Goal: Information Seeking & Learning: Learn about a topic

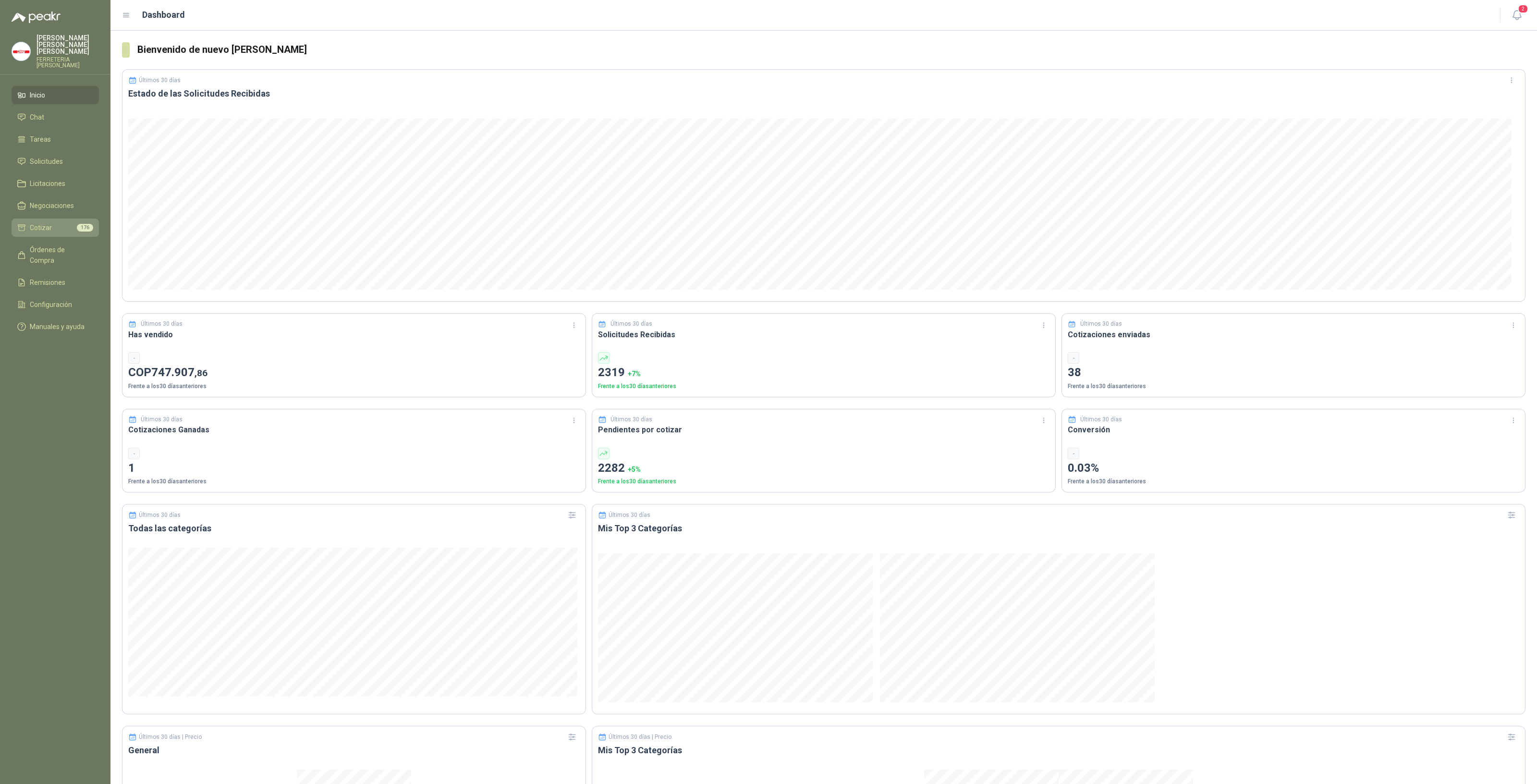
click at [53, 223] on li "Cotizar 176" at bounding box center [55, 228] width 76 height 11
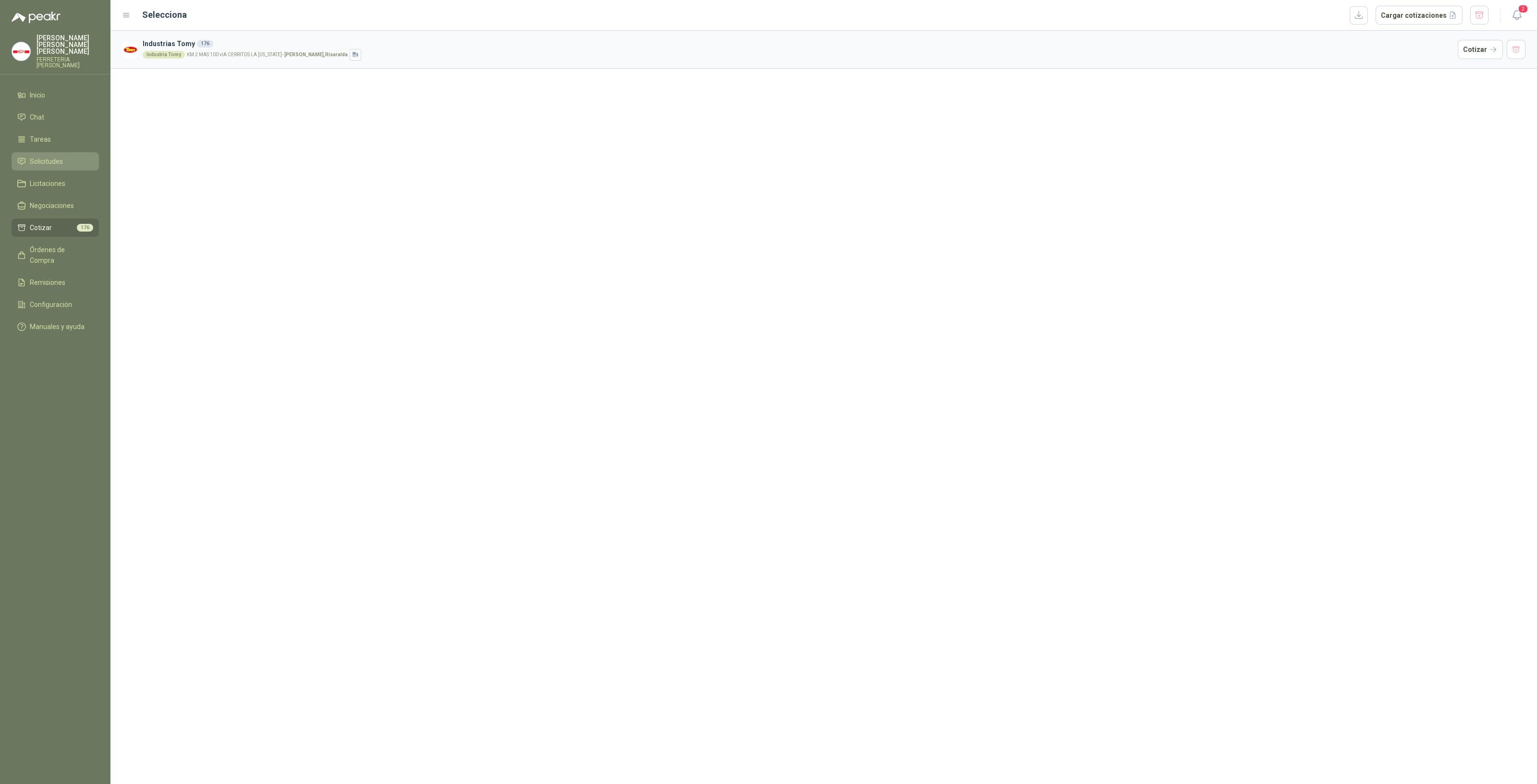
click at [54, 156] on span "Solicitudes" at bounding box center [47, 162] width 33 height 11
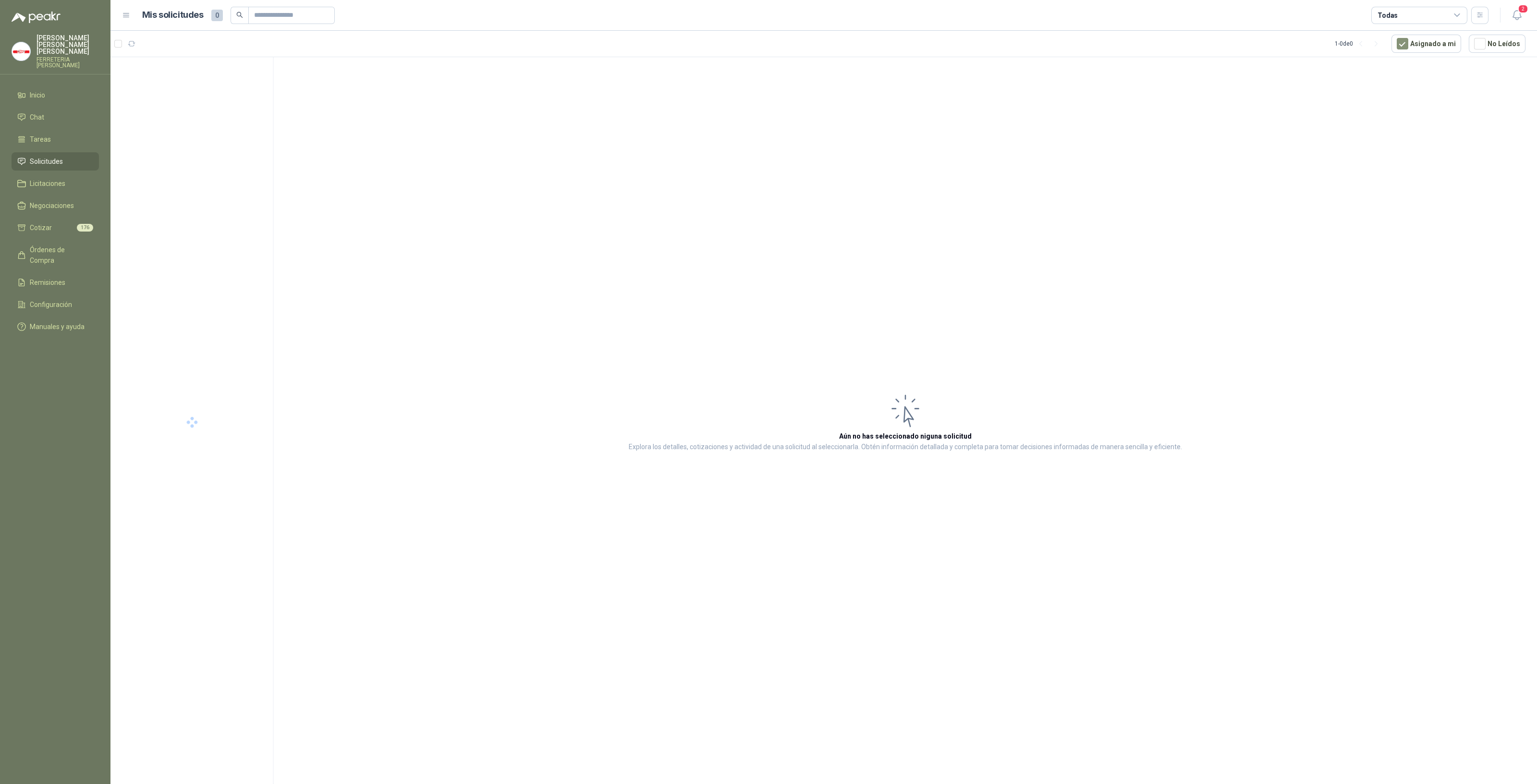
drag, startPoint x: 860, startPoint y: 425, endPoint x: 657, endPoint y: 386, distance: 206.7
click at [859, 425] on article "Aún no has seleccionado niguna solicitud Explora los detalles, cotizaciones y a…" at bounding box center [905, 422] width 1263 height 730
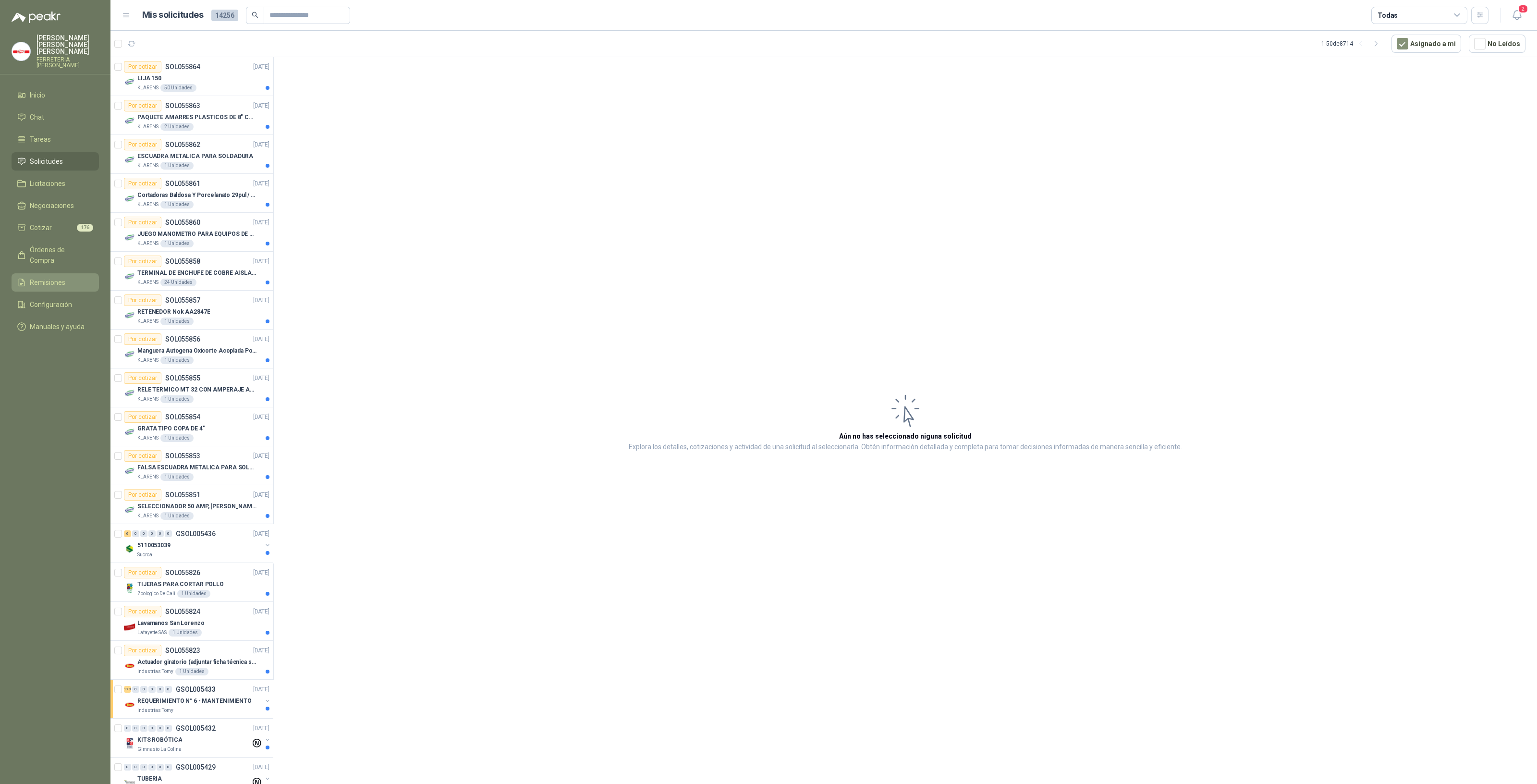
click at [44, 277] on span "Remisiones" at bounding box center [48, 282] width 36 height 11
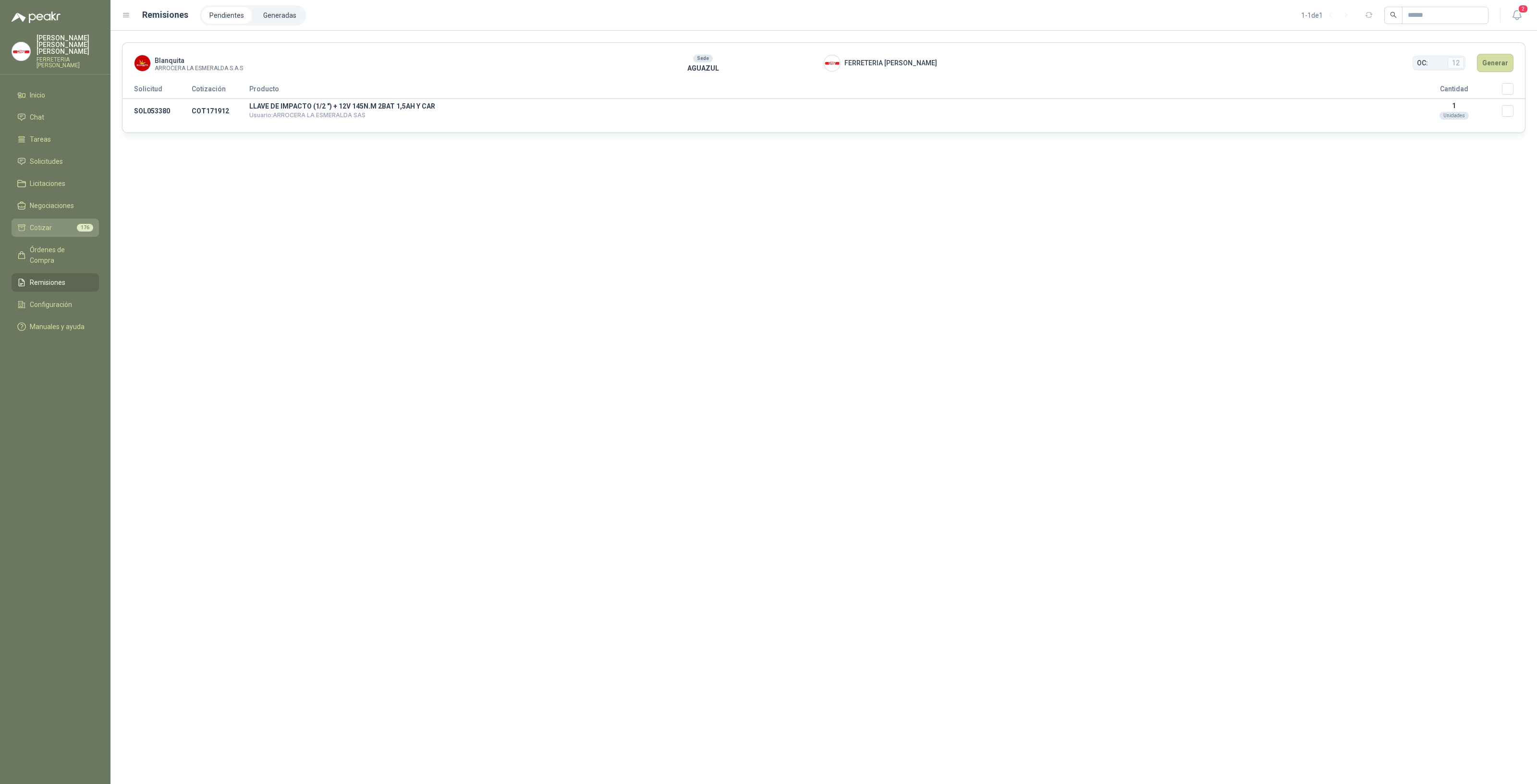
click at [55, 223] on li "Cotizar 176" at bounding box center [55, 228] width 76 height 11
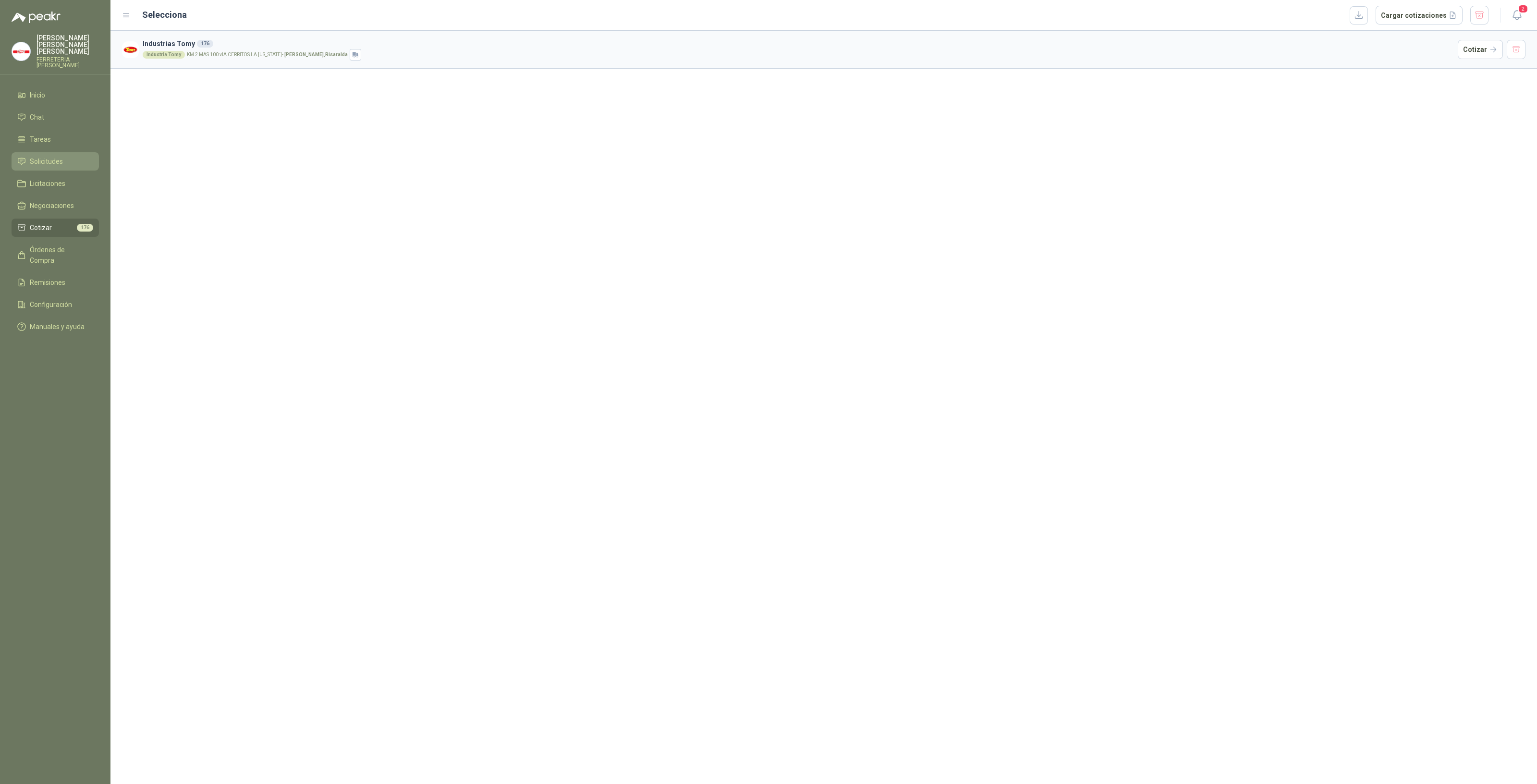
click at [51, 156] on span "Solicitudes" at bounding box center [47, 162] width 33 height 11
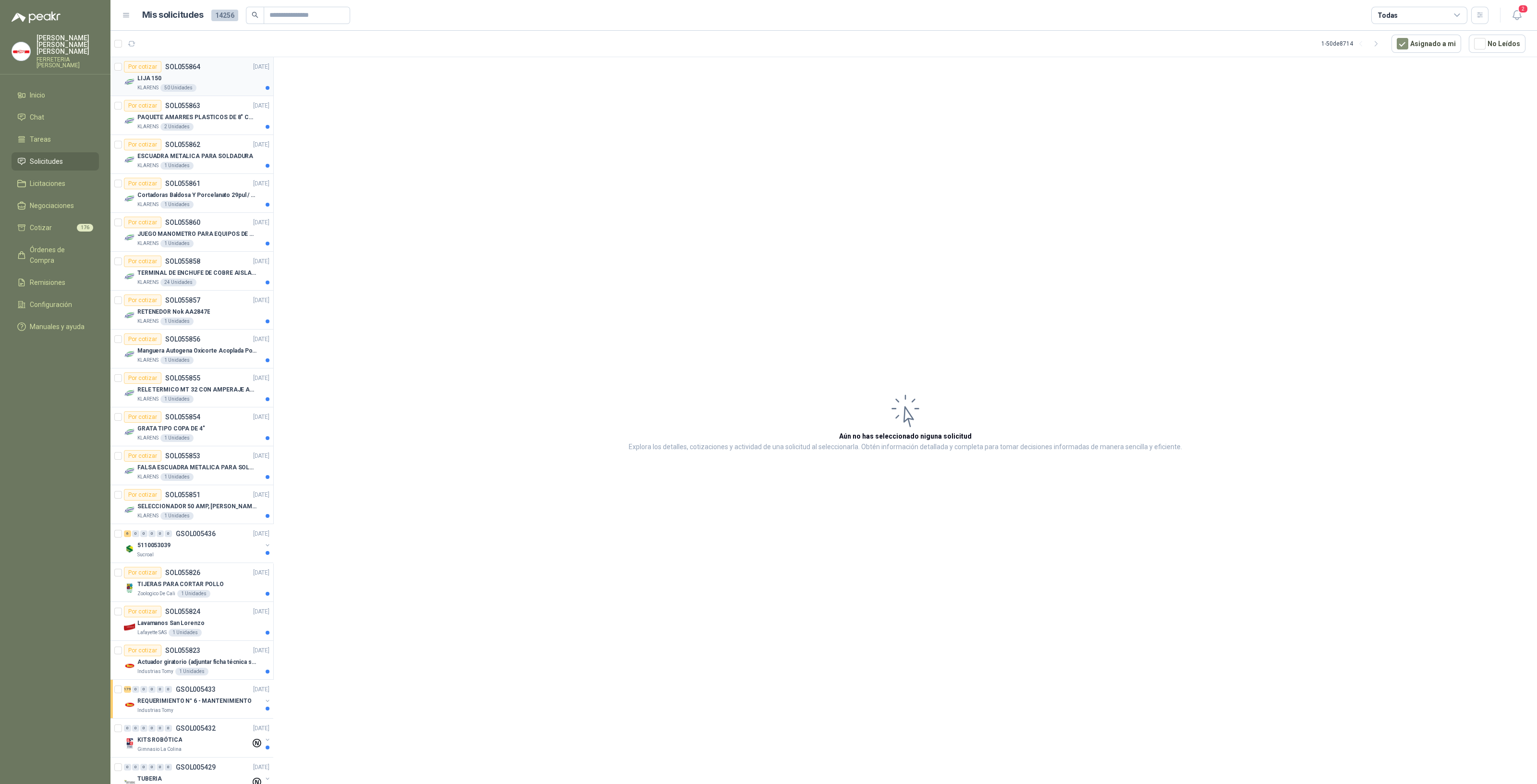
click at [168, 81] on div "LIJA 150" at bounding box center [203, 78] width 132 height 11
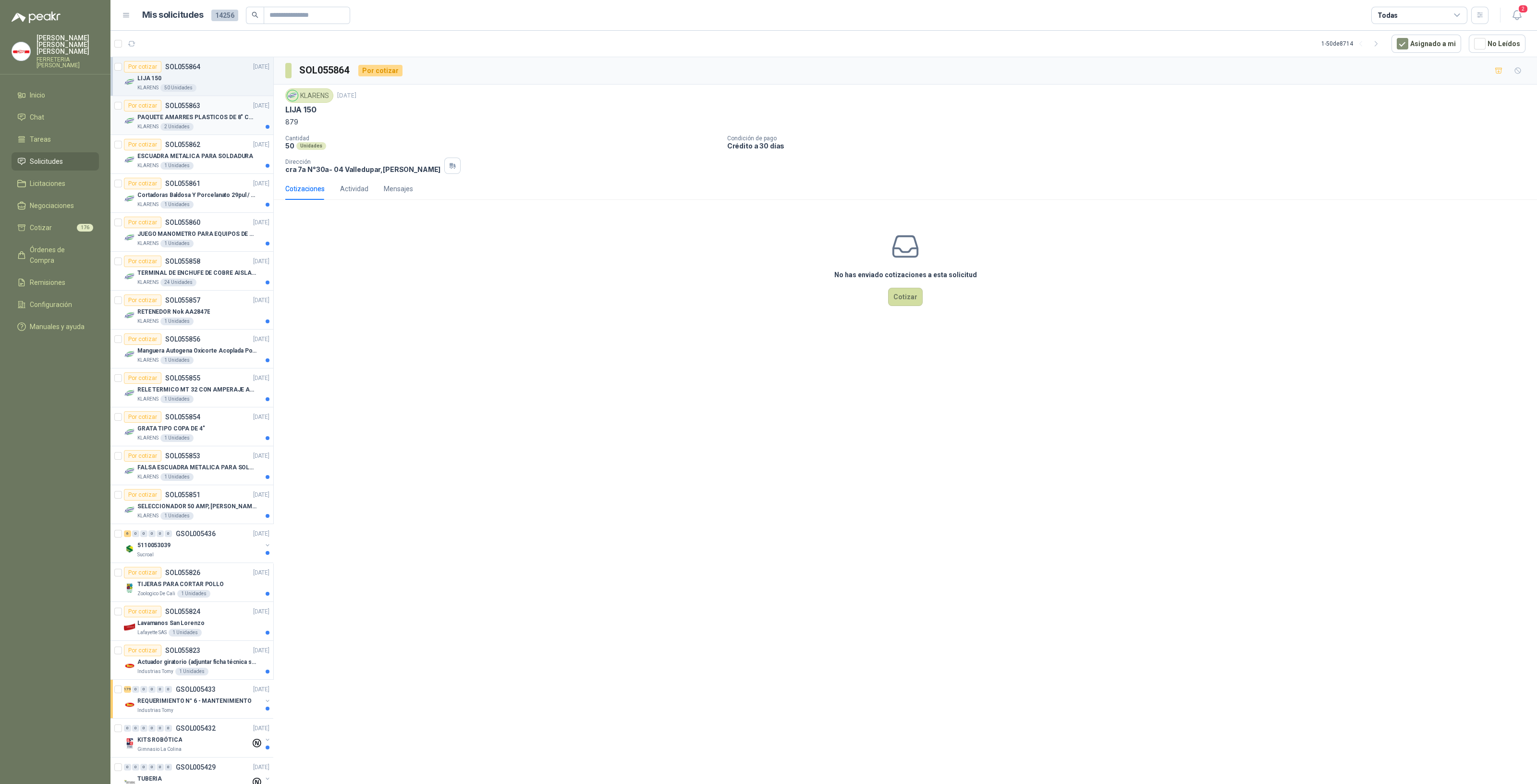
click at [151, 109] on div "Por cotizar" at bounding box center [143, 105] width 38 height 11
click at [218, 166] on div "KLARENS 1 Unidades" at bounding box center [203, 165] width 132 height 8
click at [158, 193] on p "Cortadoras Baldosa Y Porcelanato 29pul / 74cm - Truper 15827" at bounding box center [197, 195] width 119 height 9
click at [182, 240] on div "1 Unidades" at bounding box center [177, 243] width 33 height 8
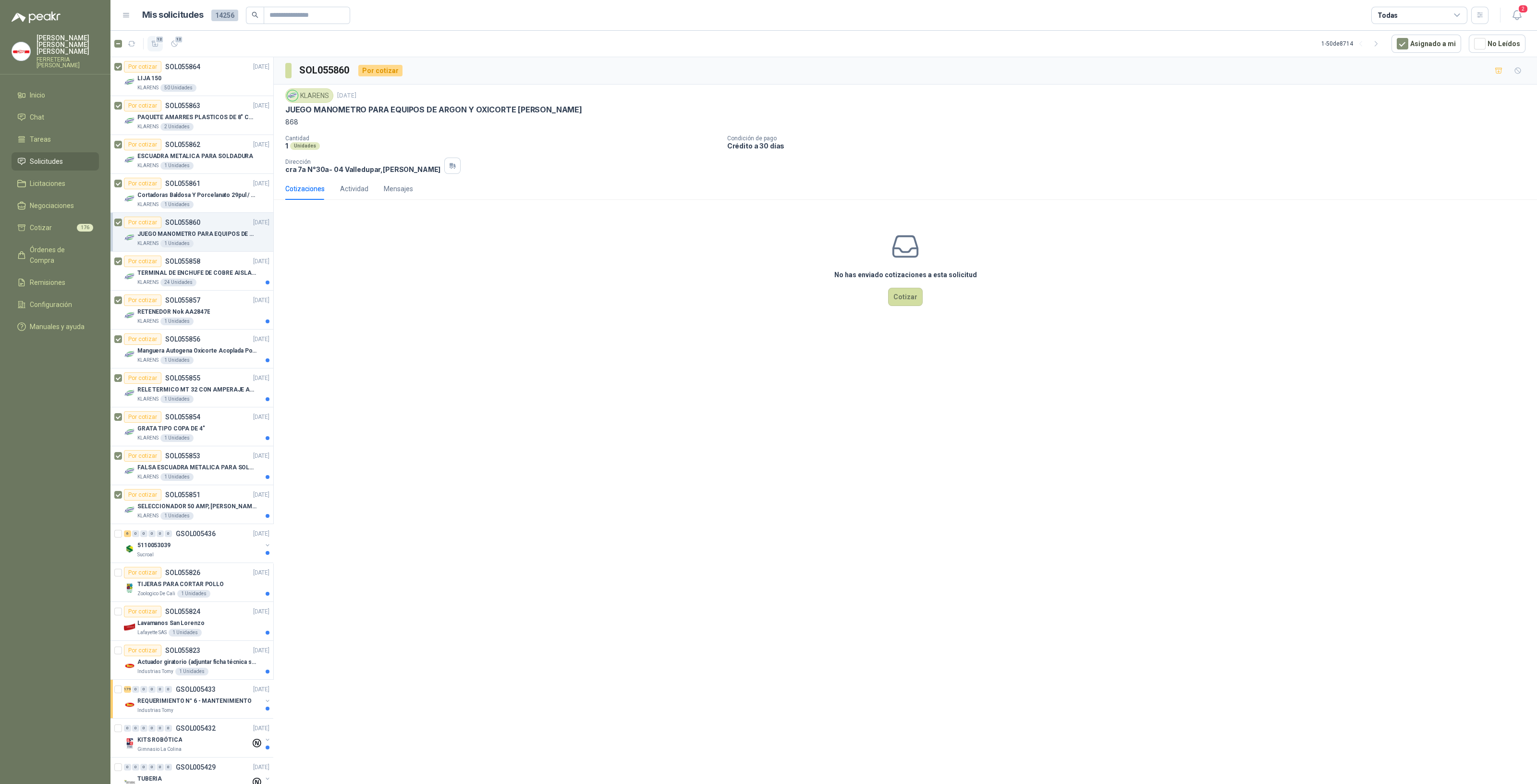
click at [161, 41] on span "12" at bounding box center [159, 39] width 9 height 8
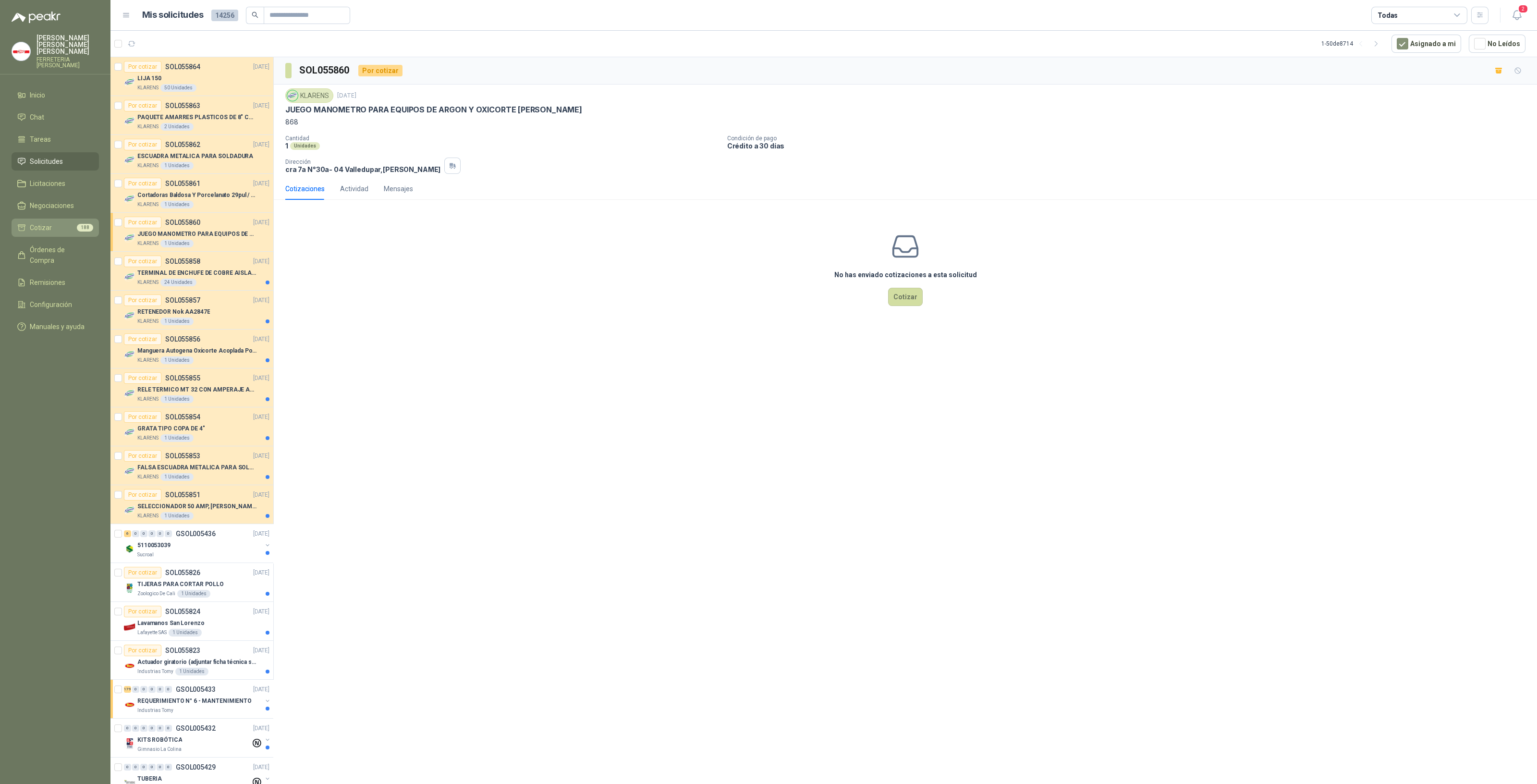
click at [60, 223] on li "Cotizar 188" at bounding box center [55, 228] width 76 height 11
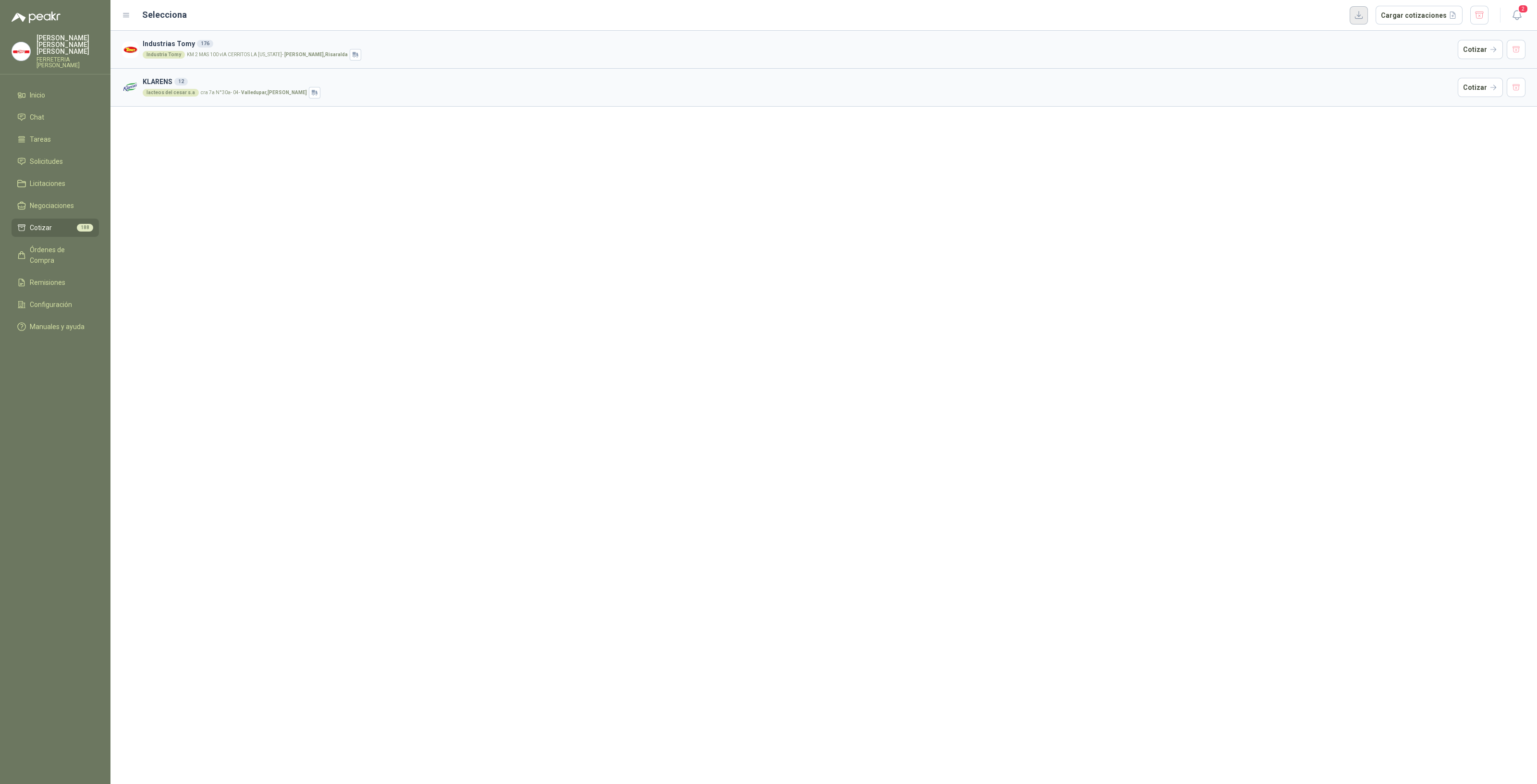
click at [1362, 11] on button "button" at bounding box center [1359, 15] width 18 height 18
click at [53, 157] on span "Solicitudes" at bounding box center [47, 162] width 33 height 11
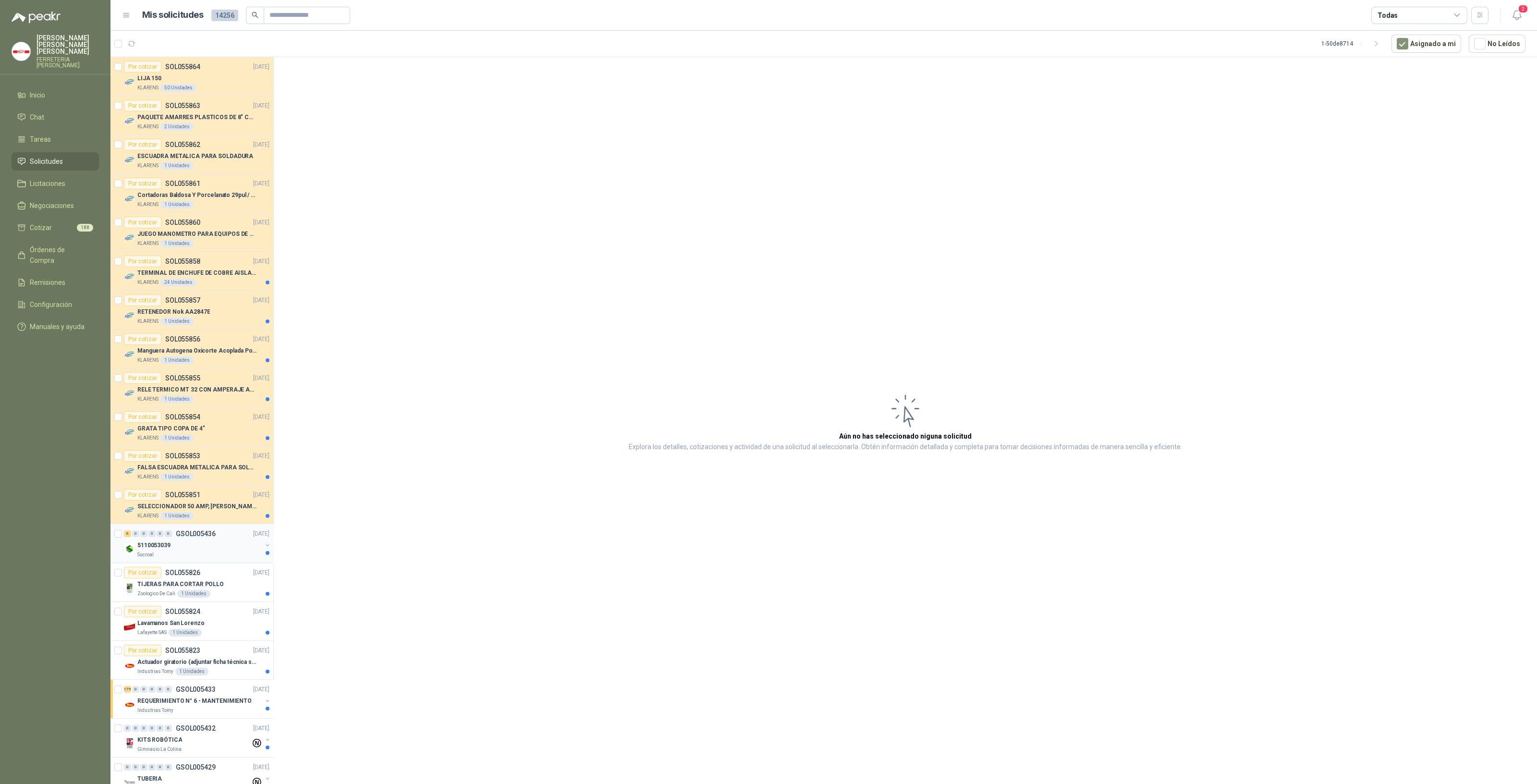
click at [211, 543] on div "5110053039" at bounding box center [199, 545] width 124 height 11
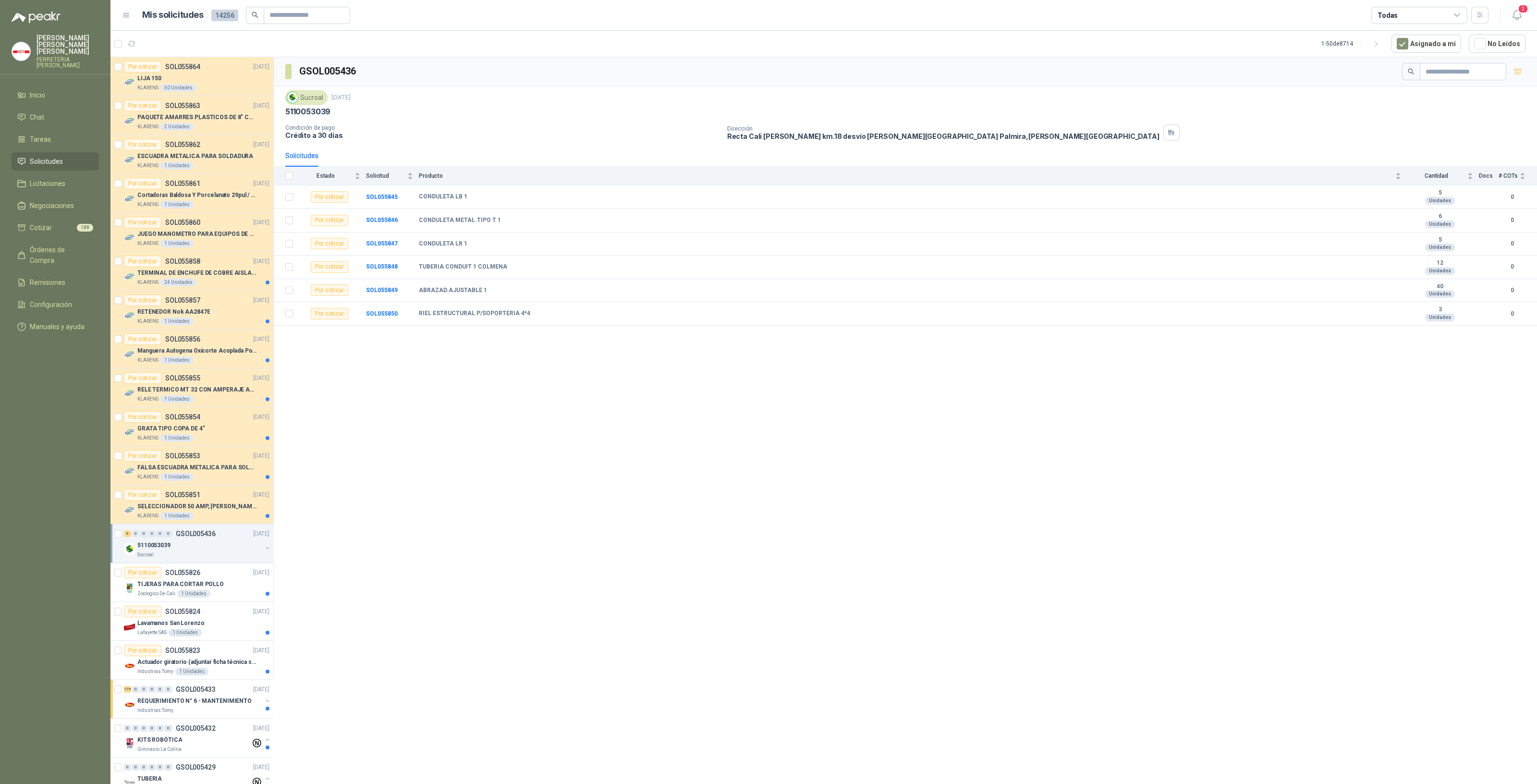
scroll to position [280, 0]
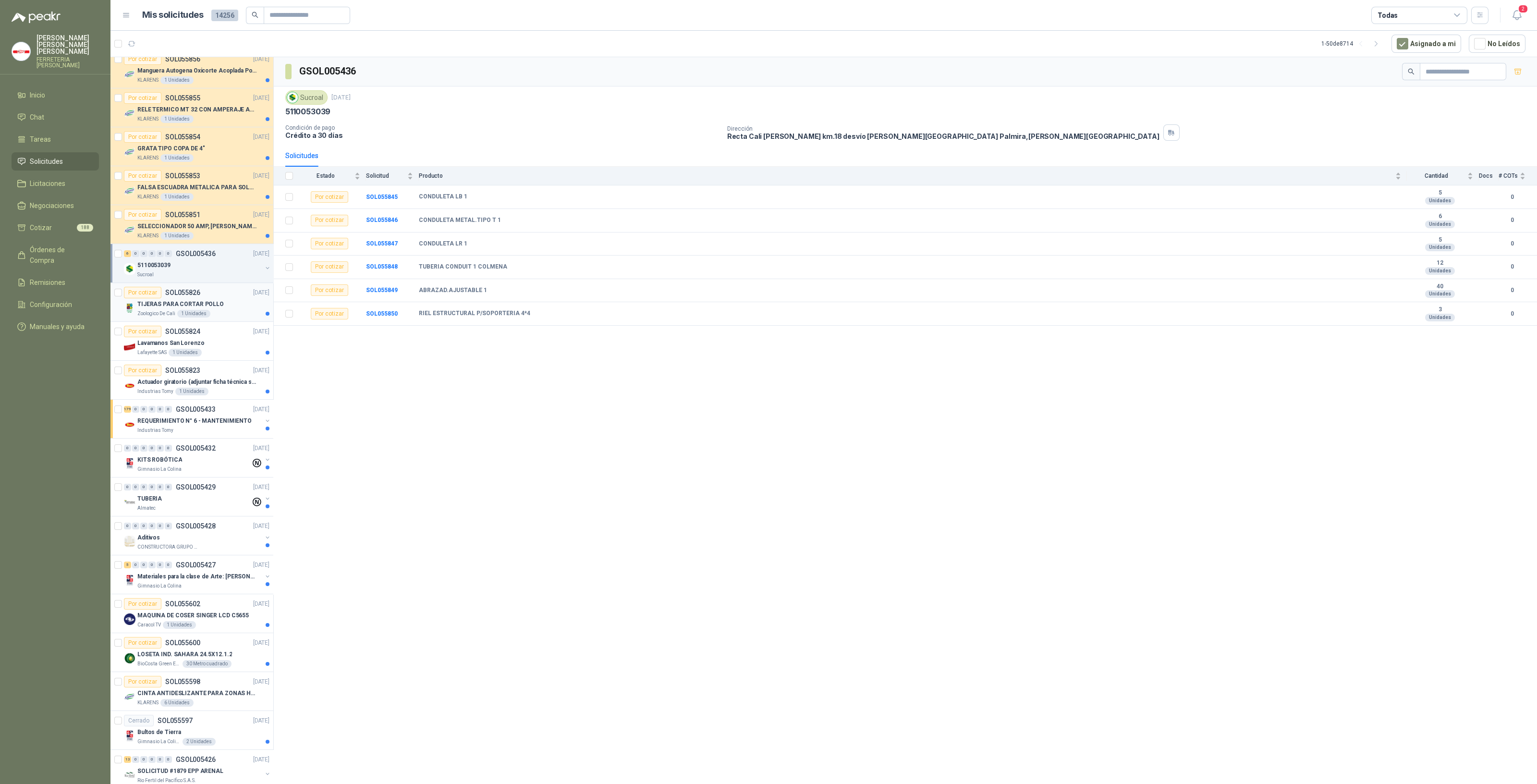
click at [173, 304] on p "TIJERAS PARA CORTAR POLLO" at bounding box center [180, 304] width 87 height 9
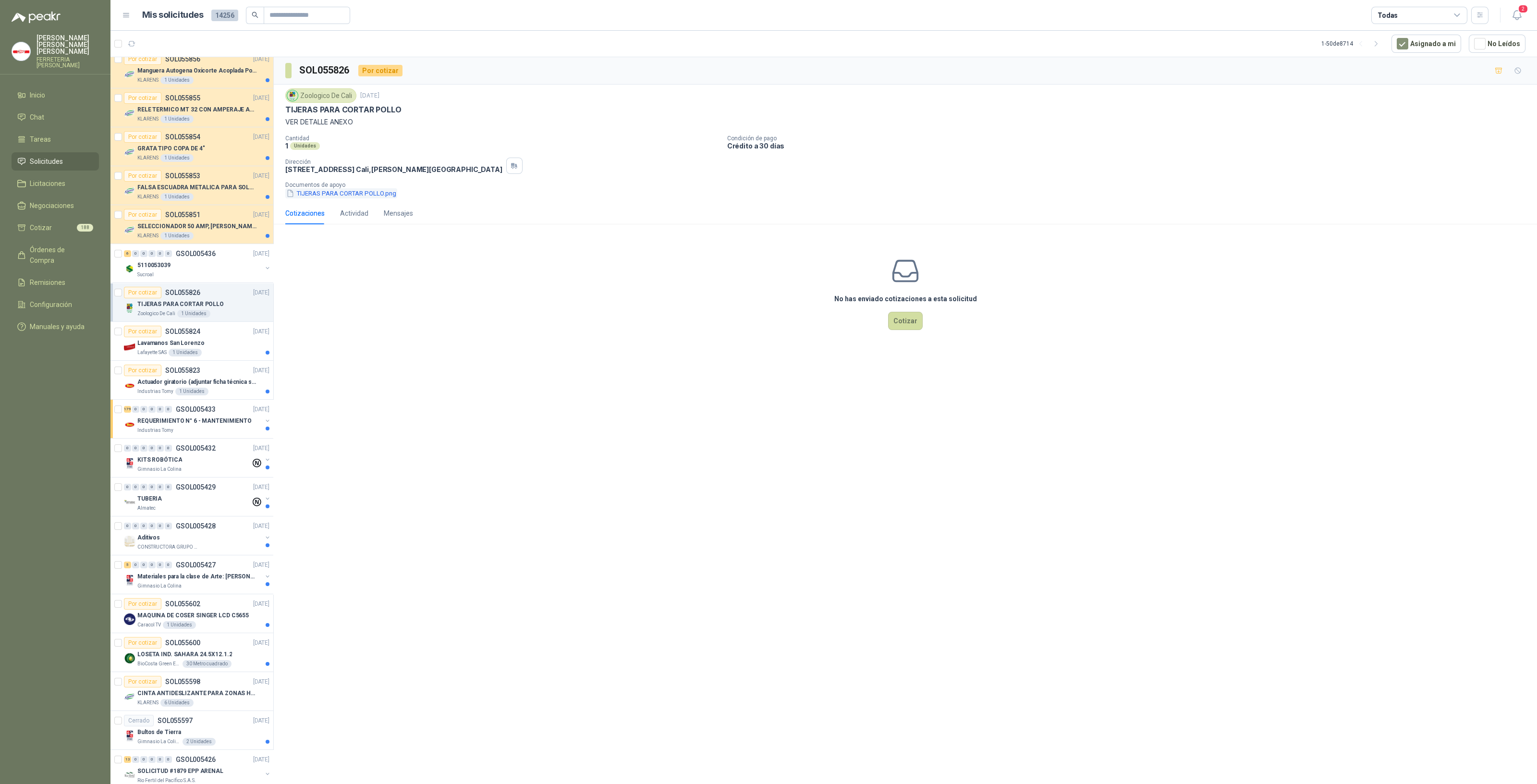
click at [356, 192] on button "TIJERAS PARA CORTAR POLLO.png" at bounding box center [341, 193] width 112 height 10
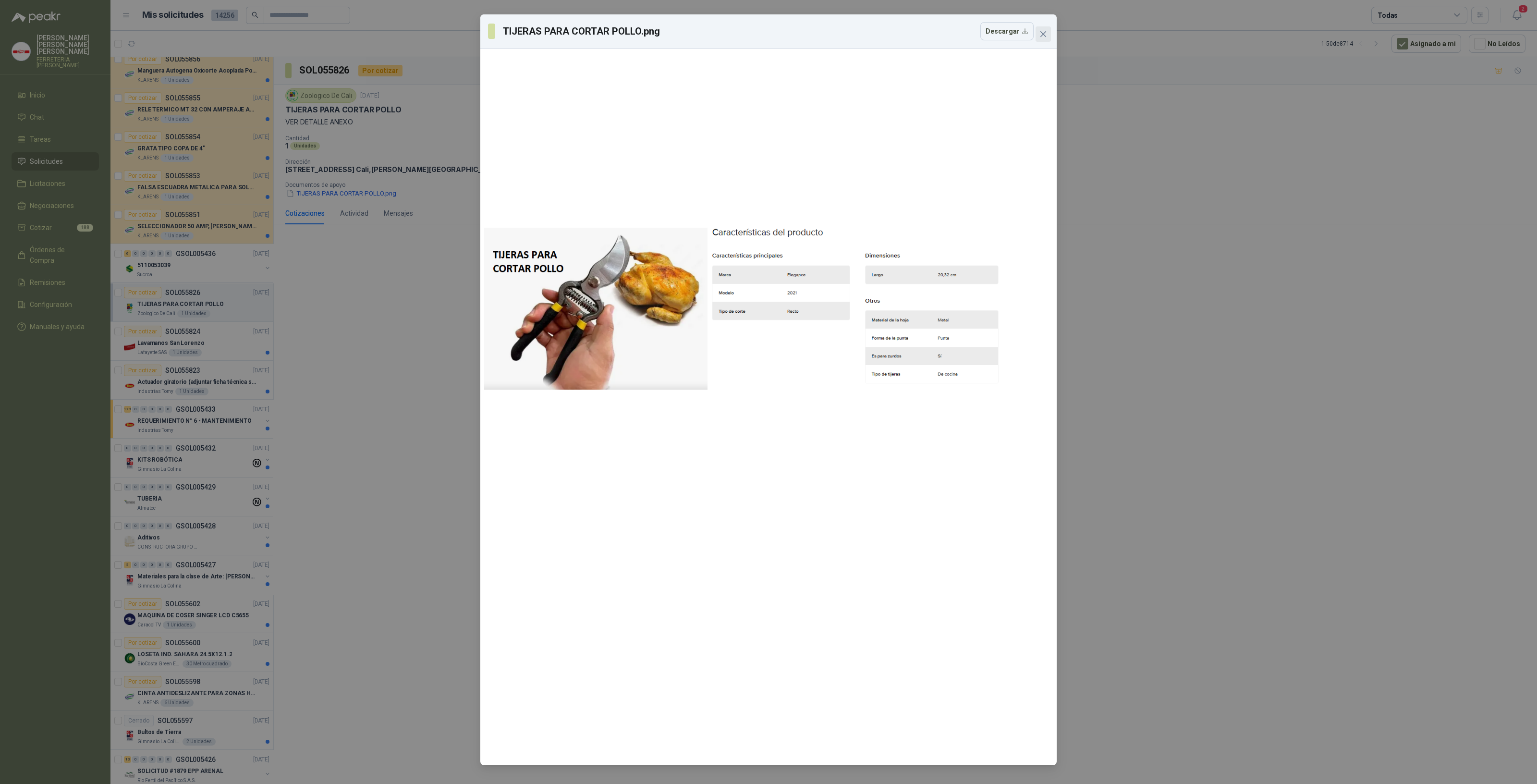
click at [1046, 33] on icon "close" at bounding box center [1043, 34] width 8 height 8
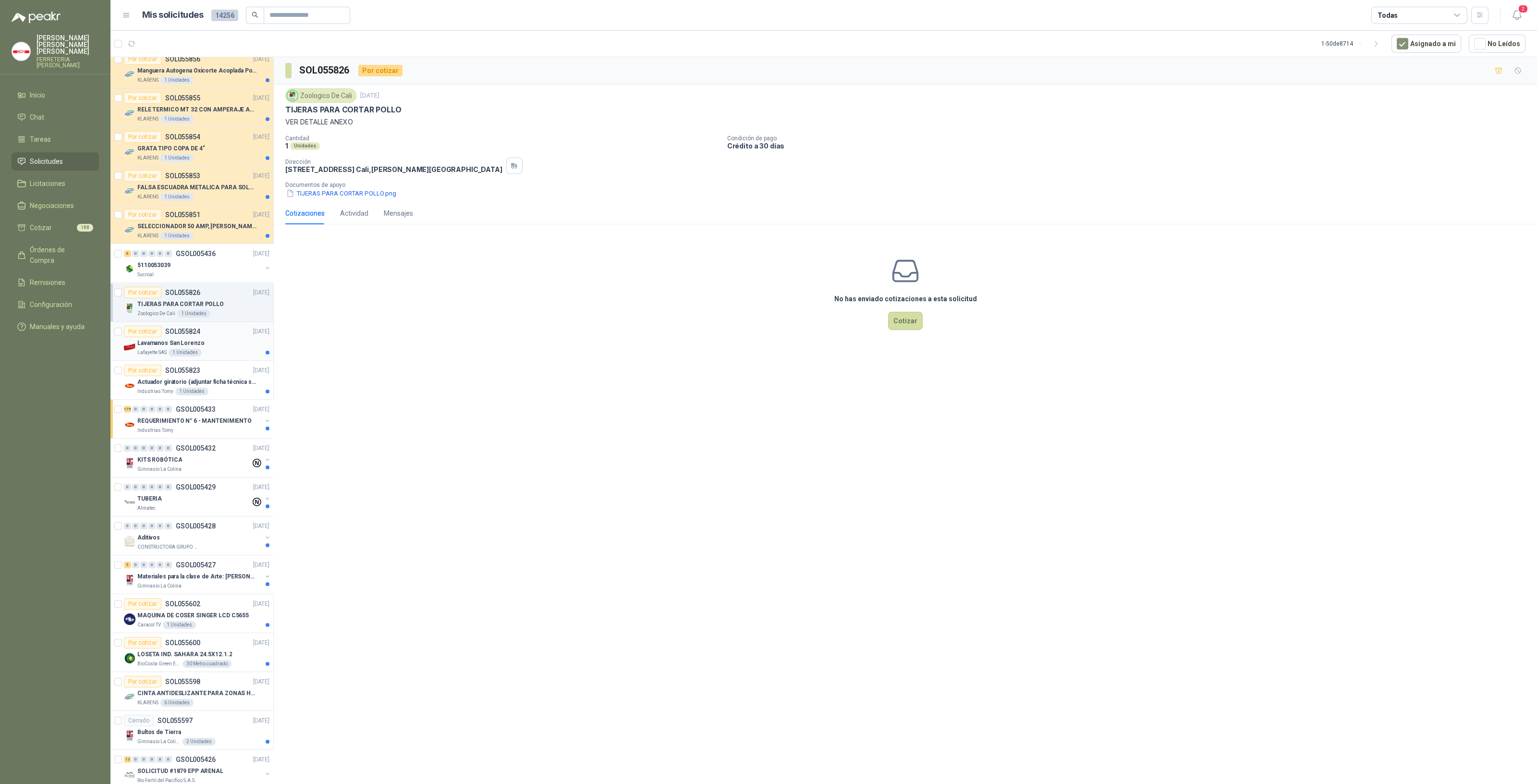
click at [184, 344] on p "Lavamanos San Lorenzo" at bounding box center [171, 343] width 67 height 9
click at [307, 195] on button "Captura de pantalla [DATE] 112316.png" at bounding box center [345, 193] width 121 height 10
drag, startPoint x: 282, startPoint y: 107, endPoint x: 507, endPoint y: 127, distance: 225.9
click at [509, 125] on div "Lafayette SAS [DATE] Lavamanos San [PERSON_NAME] lavamanos san [PERSON_NAME] de…" at bounding box center [905, 143] width 1263 height 118
copy div "Lavamanos San [PERSON_NAME] lavamanos san [PERSON_NAME] de incrustar en porcela…"
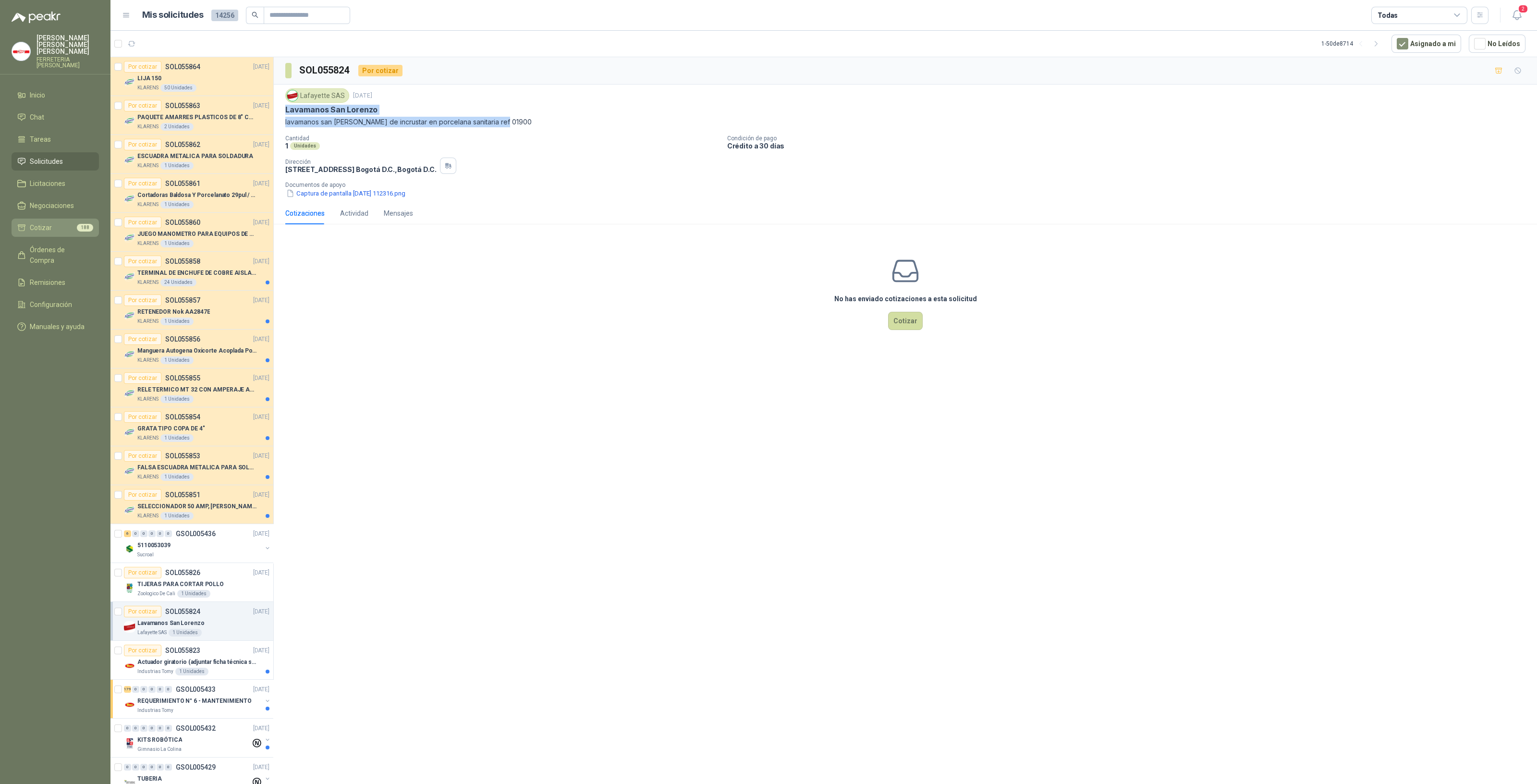
click at [67, 224] on li "Cotizar 188" at bounding box center [55, 228] width 76 height 11
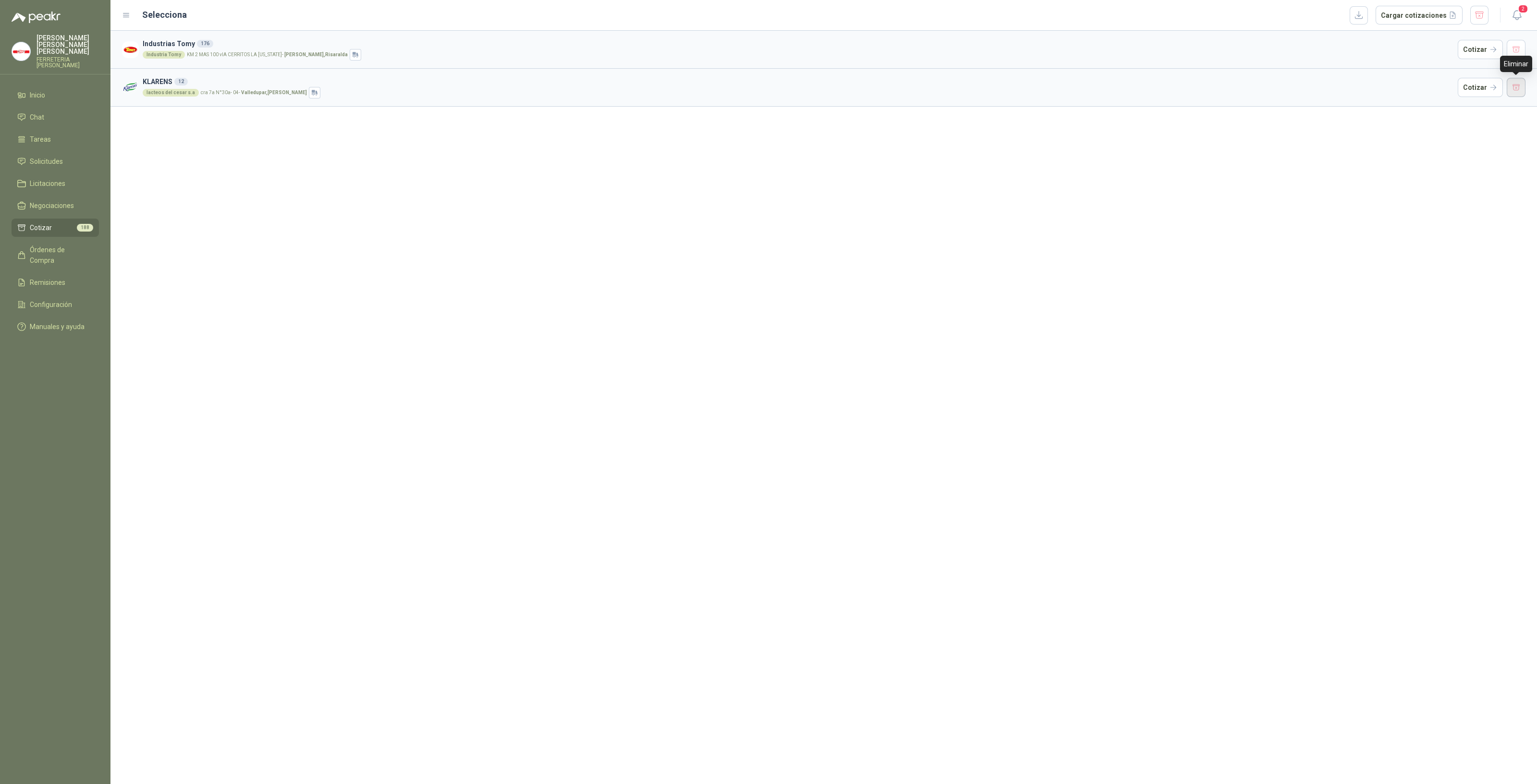
click at [1510, 88] on button "button" at bounding box center [1516, 87] width 19 height 19
click at [1520, 50] on button "button" at bounding box center [1516, 50] width 19 height 19
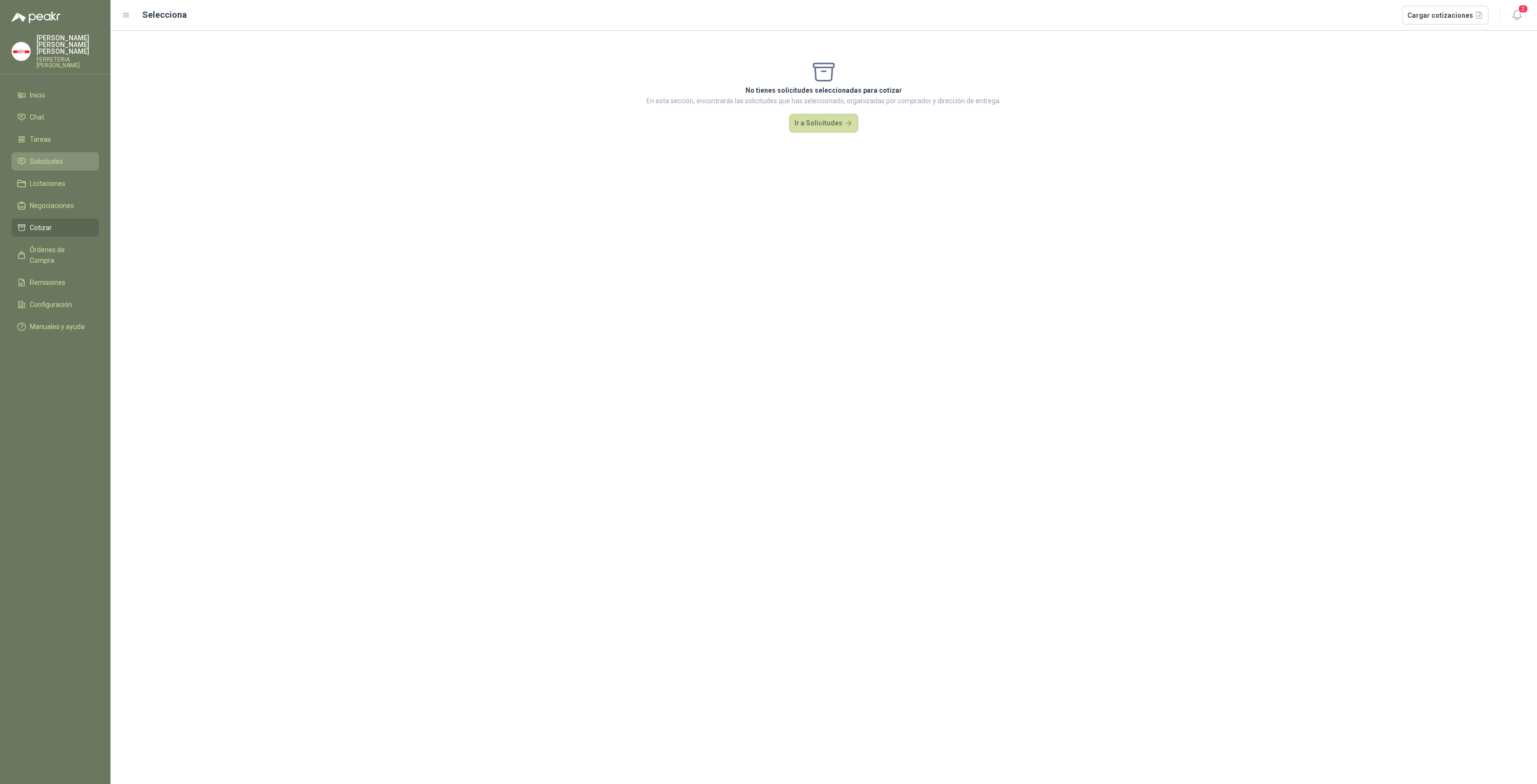
click at [51, 161] on link "Solicitudes" at bounding box center [55, 161] width 88 height 18
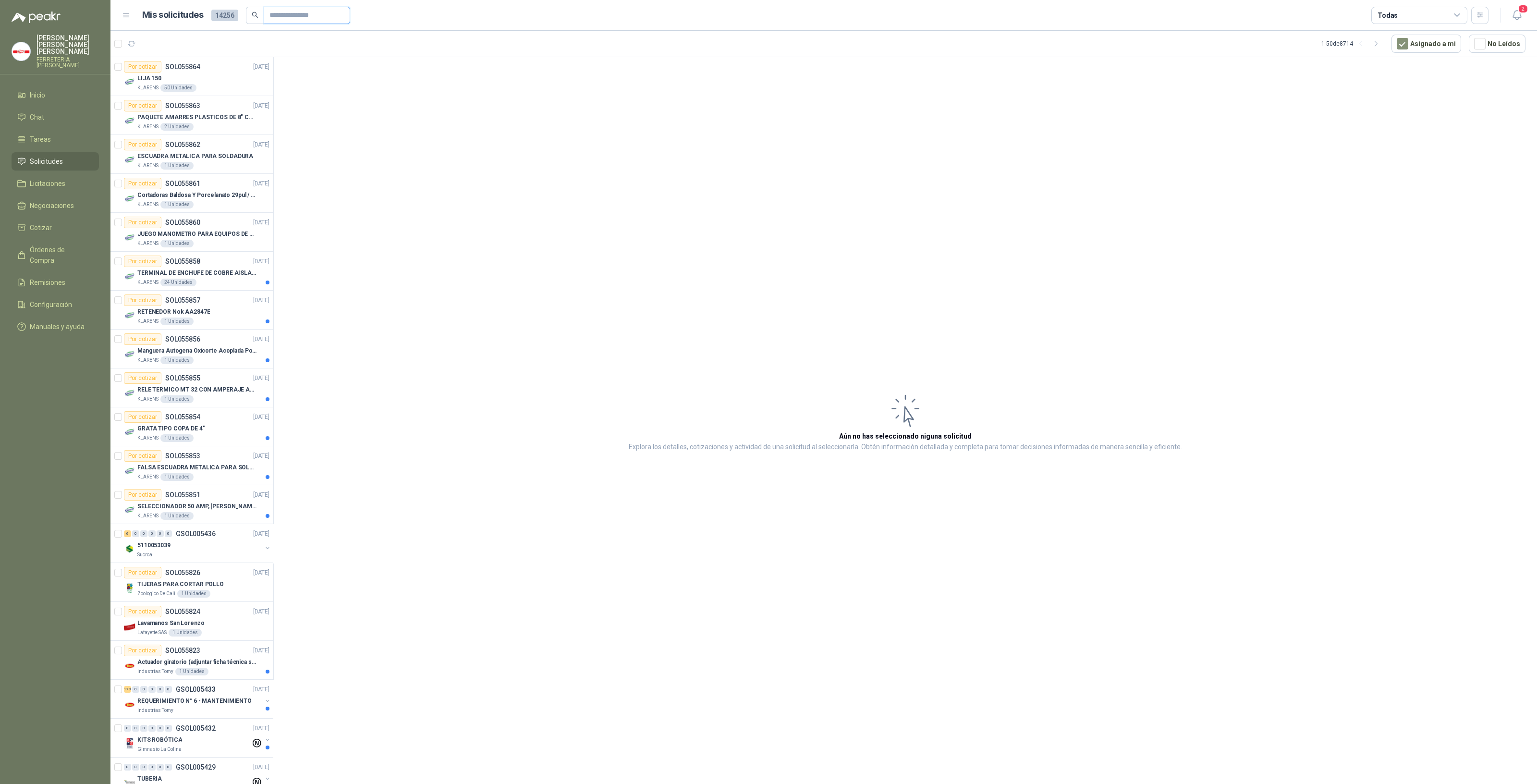
click at [285, 18] on input "text" at bounding box center [303, 15] width 67 height 16
type input "*****"
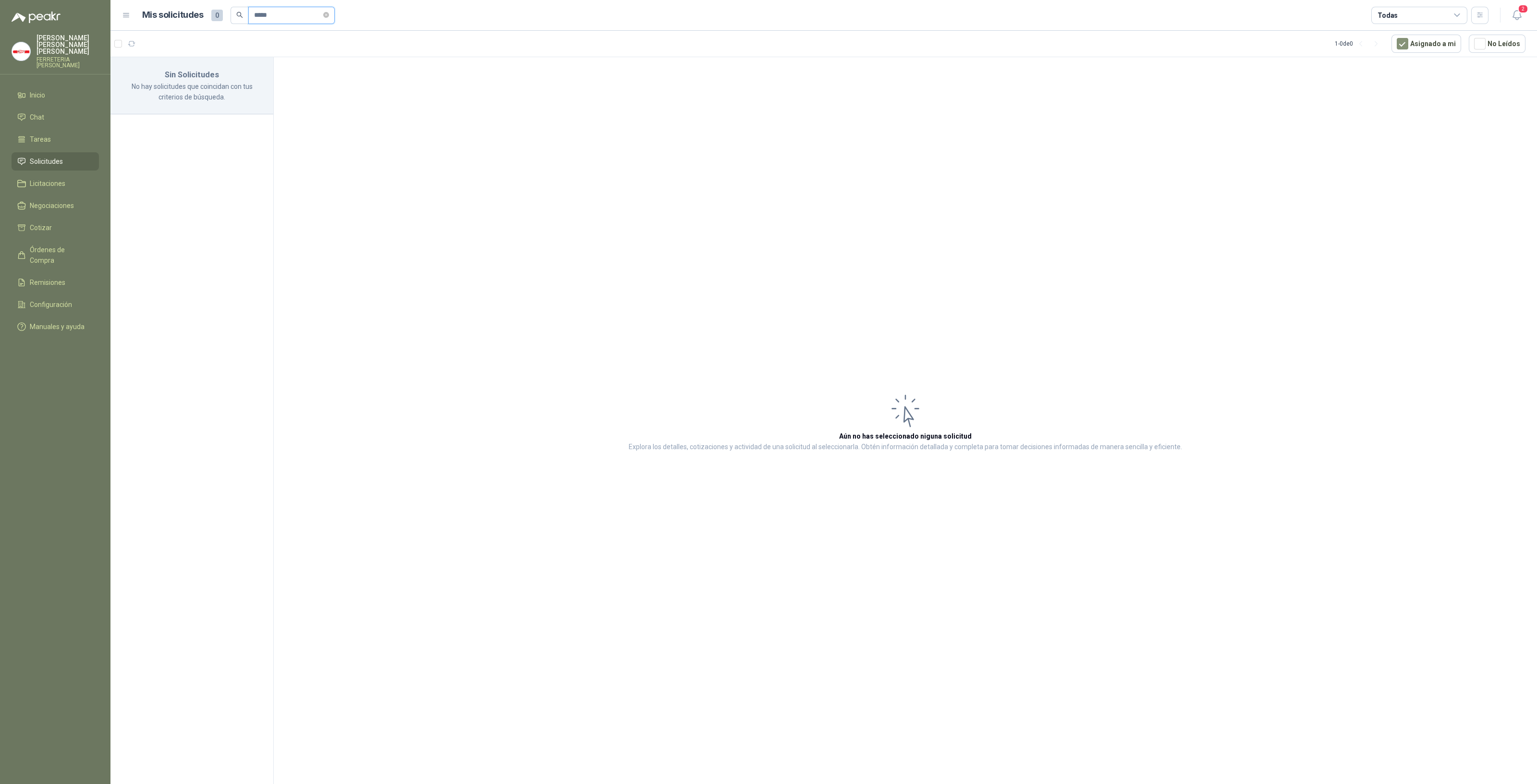
drag, startPoint x: 282, startPoint y: 18, endPoint x: 63, endPoint y: 20, distance: 219.0
click at [63, 20] on div "[PERSON_NAME] FERRETERIA [PERSON_NAME] SAS Inicio Chat Tareas Solicitudes Licit…" at bounding box center [768, 392] width 1537 height 784
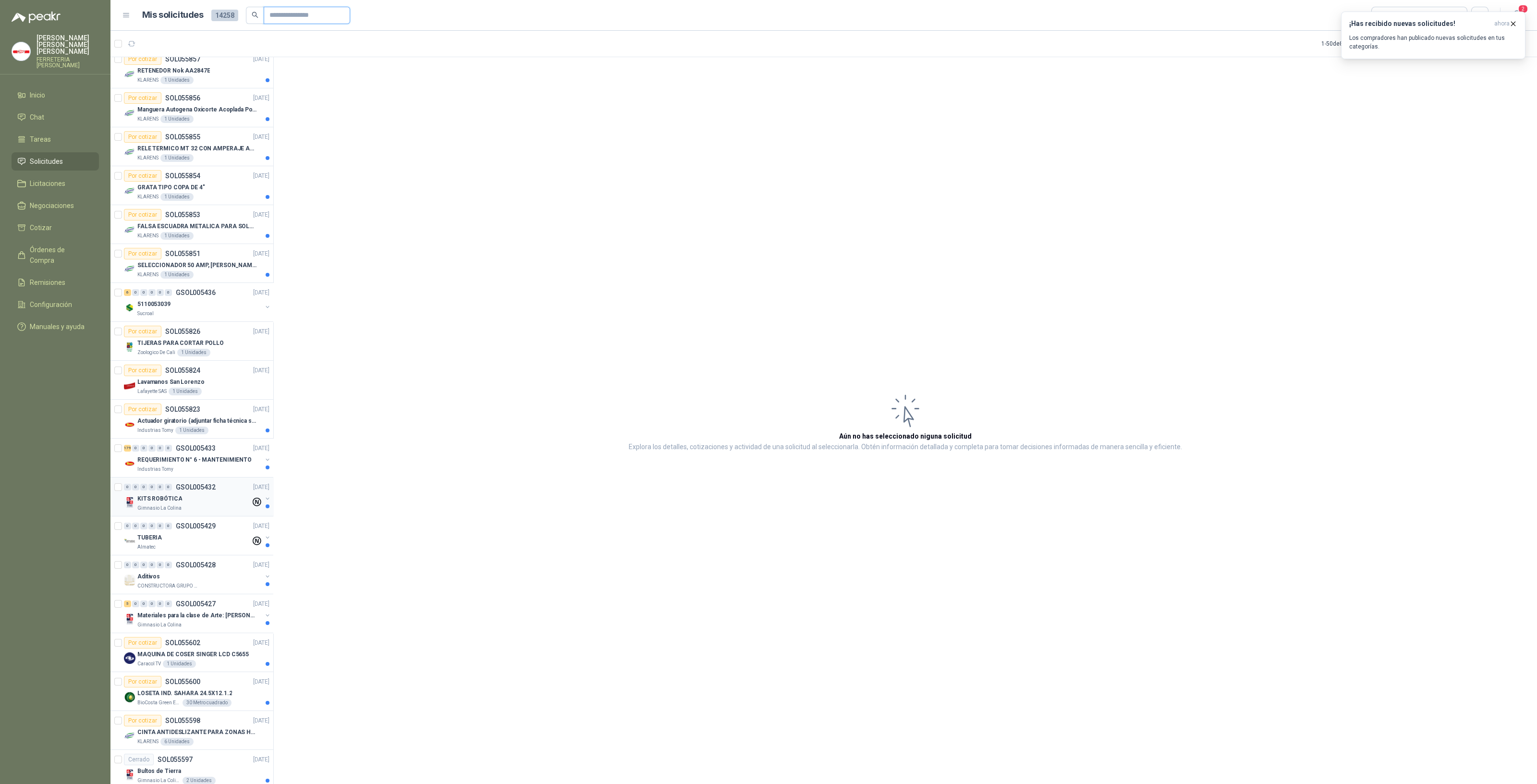
scroll to position [560, 0]
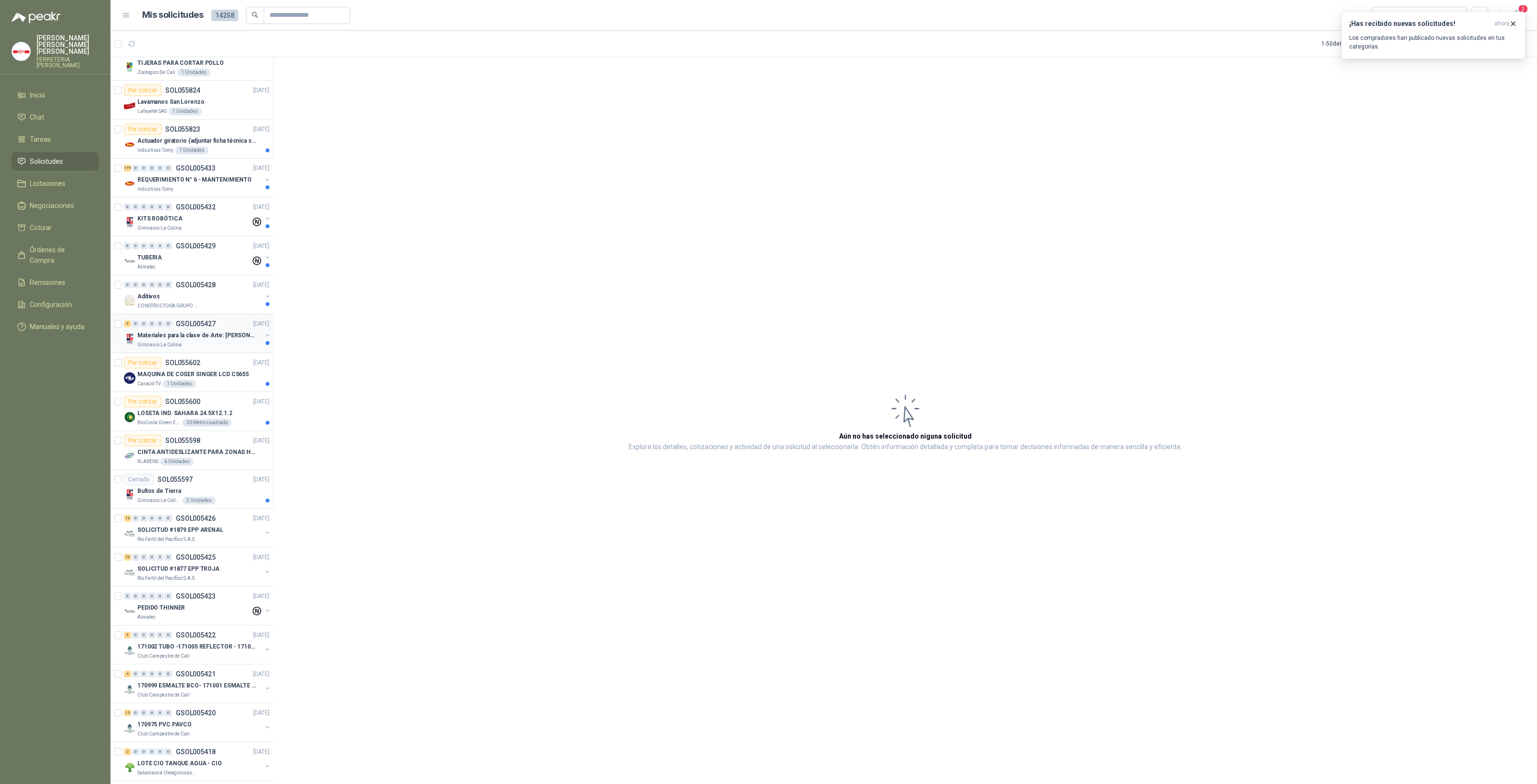
click at [158, 332] on p "Materiales para la clase de Arte: [PERSON_NAME]" at bounding box center [197, 335] width 119 height 9
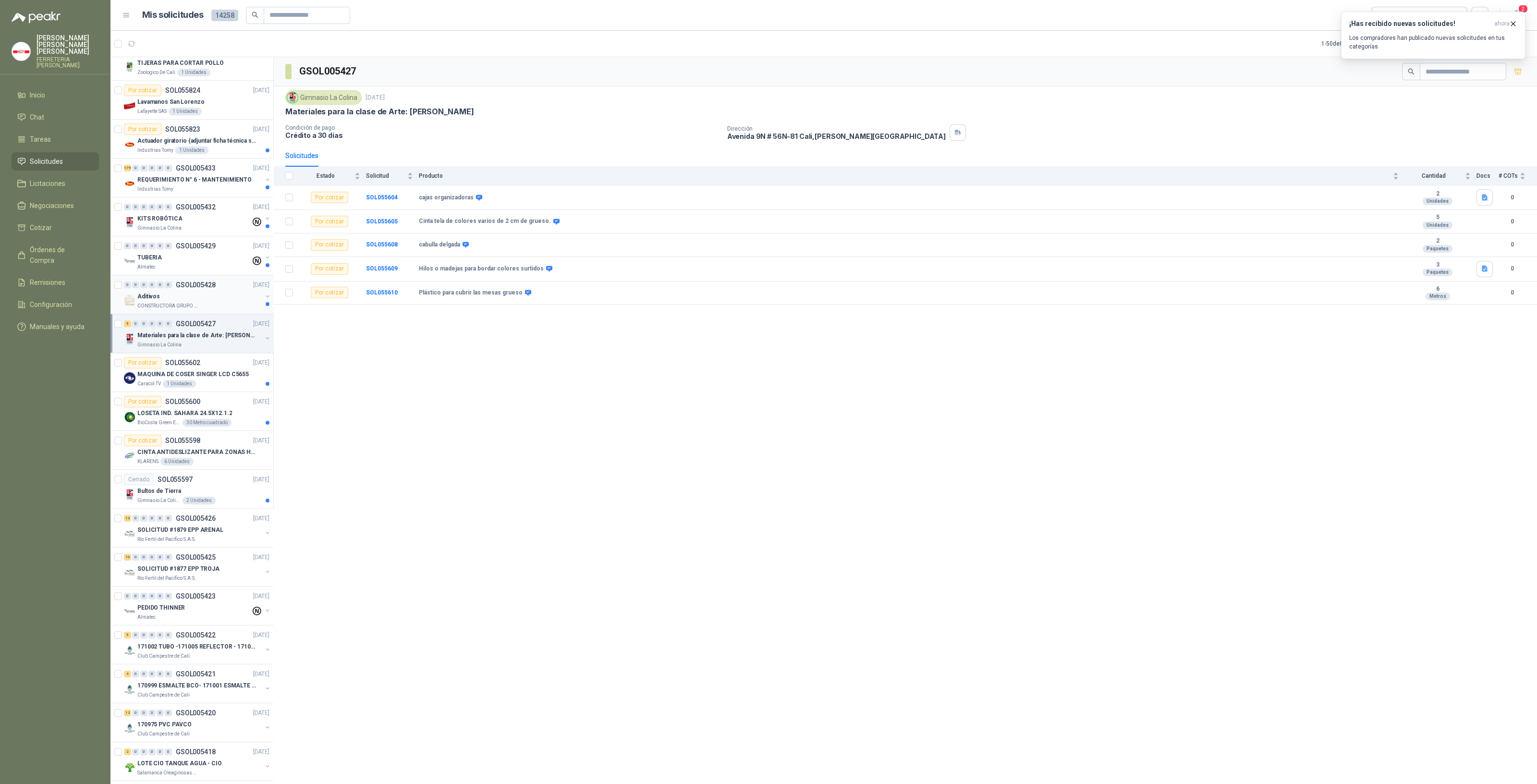
click at [162, 304] on p "CONSTRUCTORA GRUPO FIP" at bounding box center [167, 305] width 60 height 8
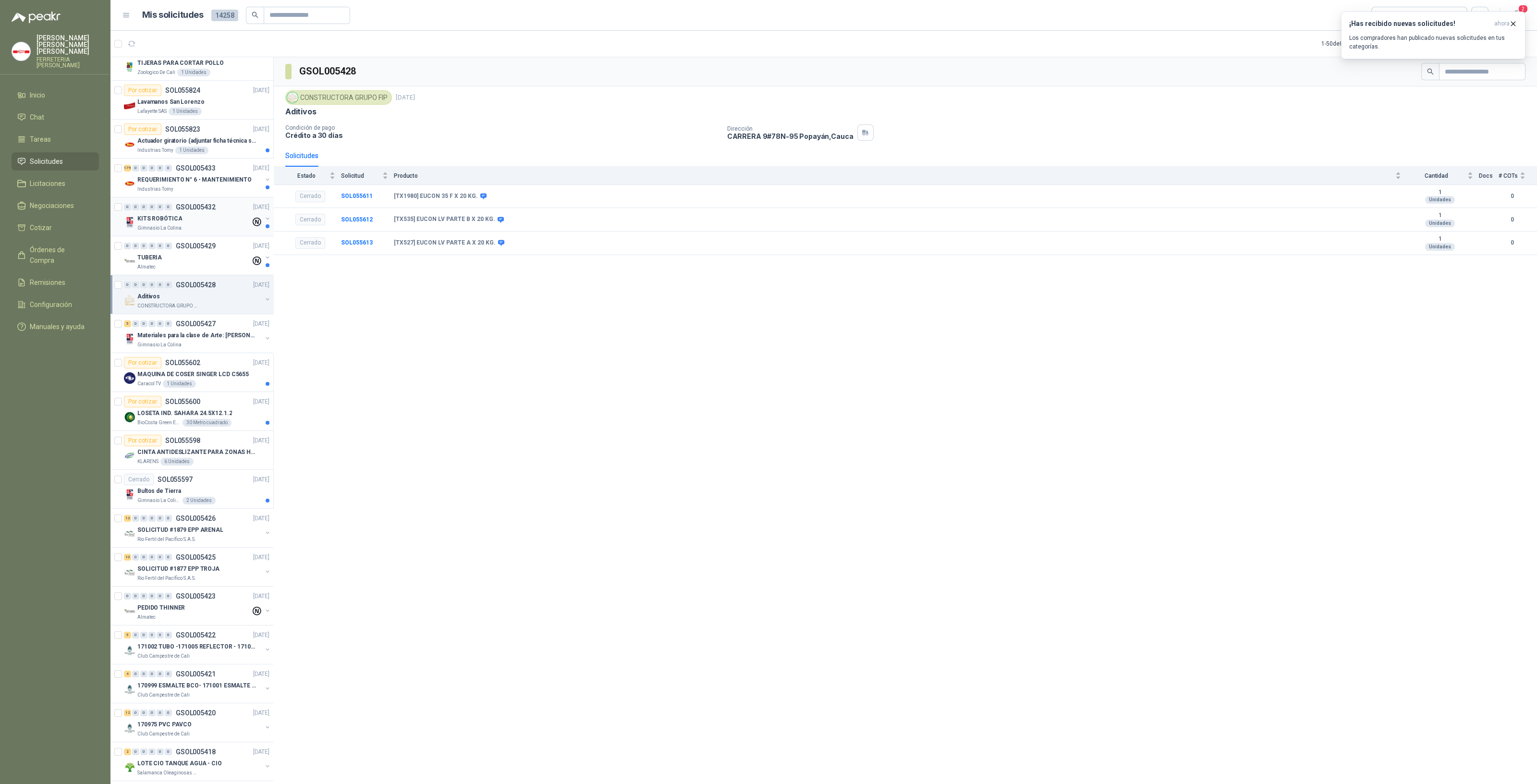
click at [161, 227] on p "Gimnasio La Colina" at bounding box center [159, 228] width 44 height 8
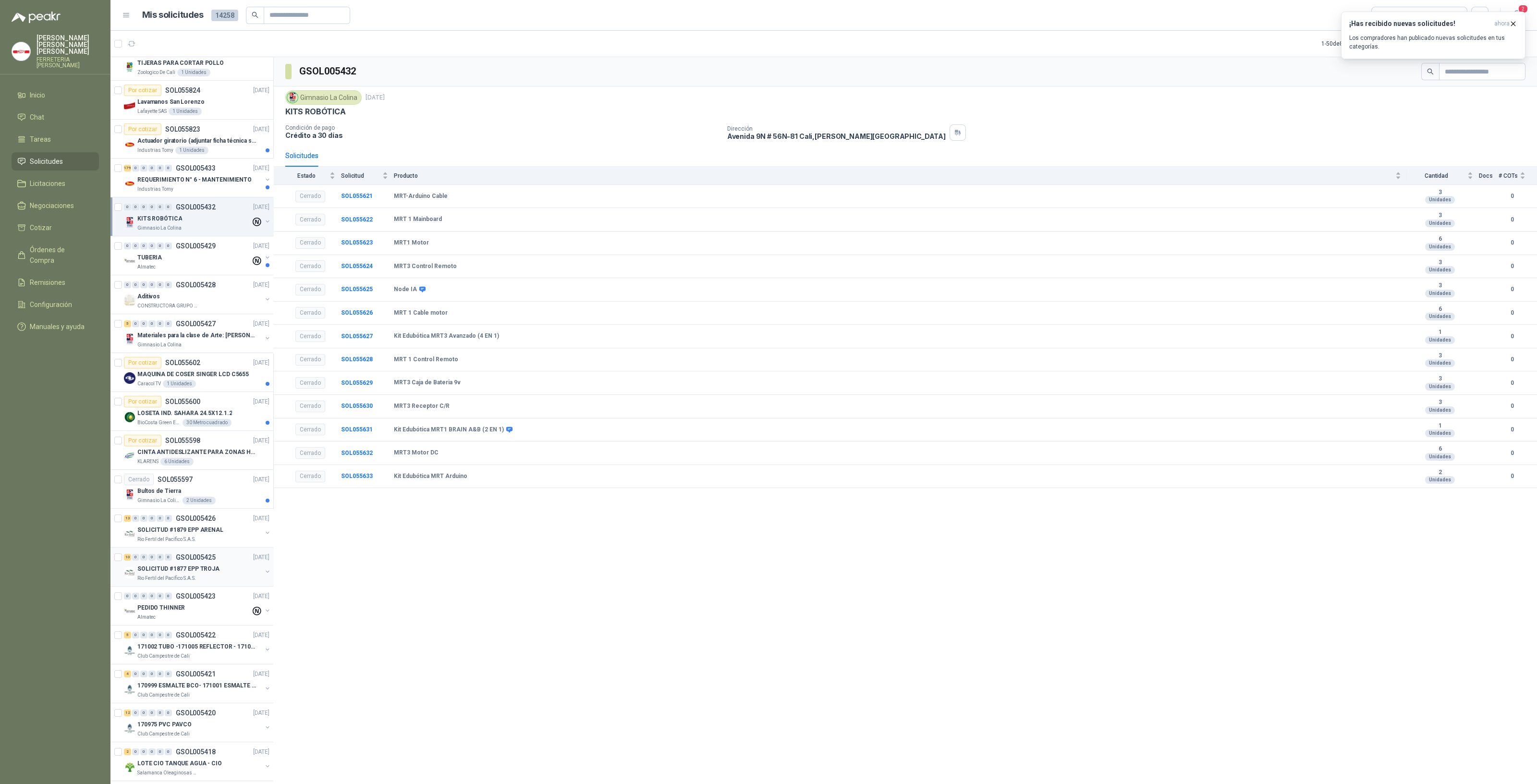
click at [162, 567] on p "SOLICITUD #1877 EPP TROJA" at bounding box center [178, 569] width 82 height 9
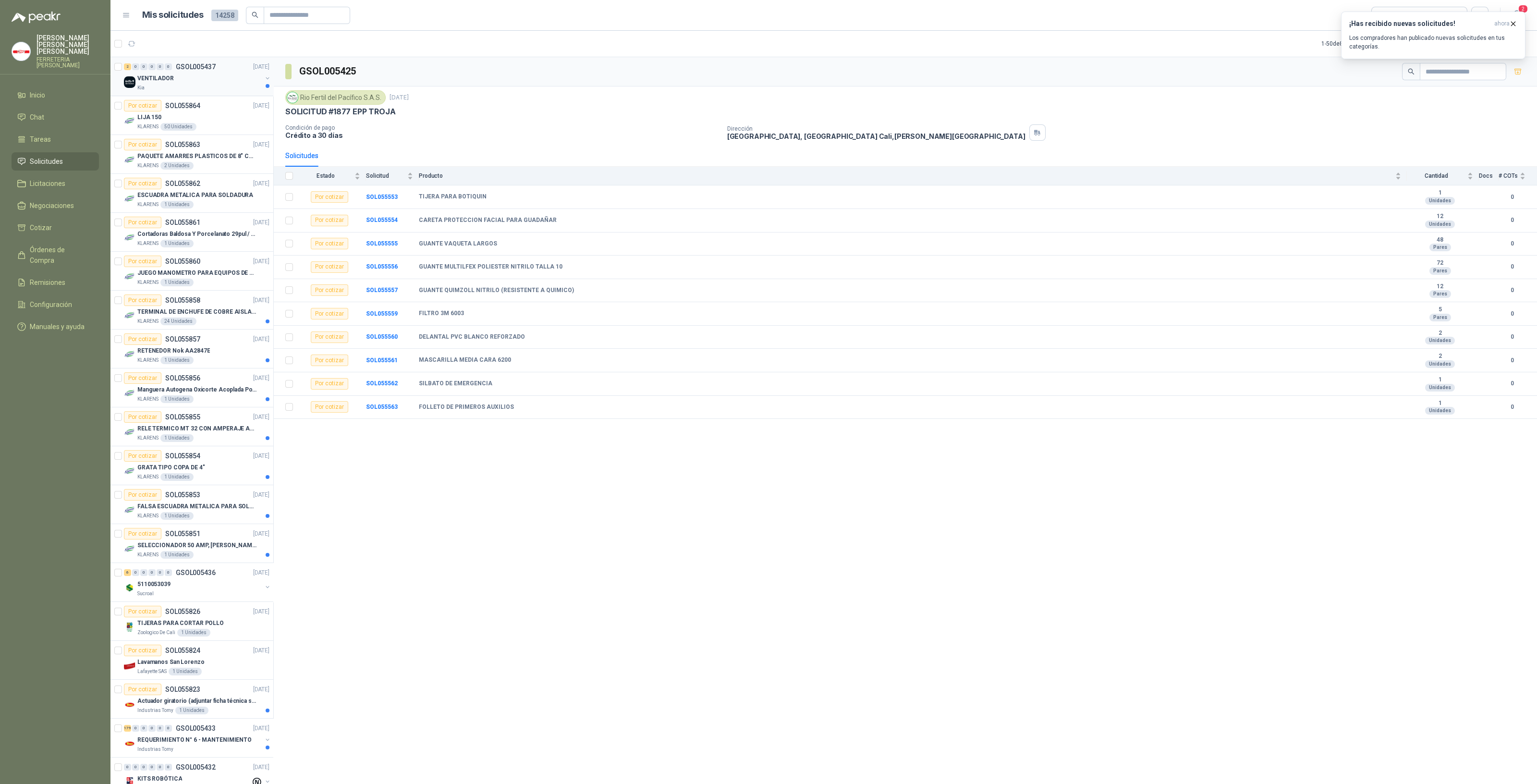
click at [209, 66] on p "GSOL005437" at bounding box center [196, 66] width 40 height 7
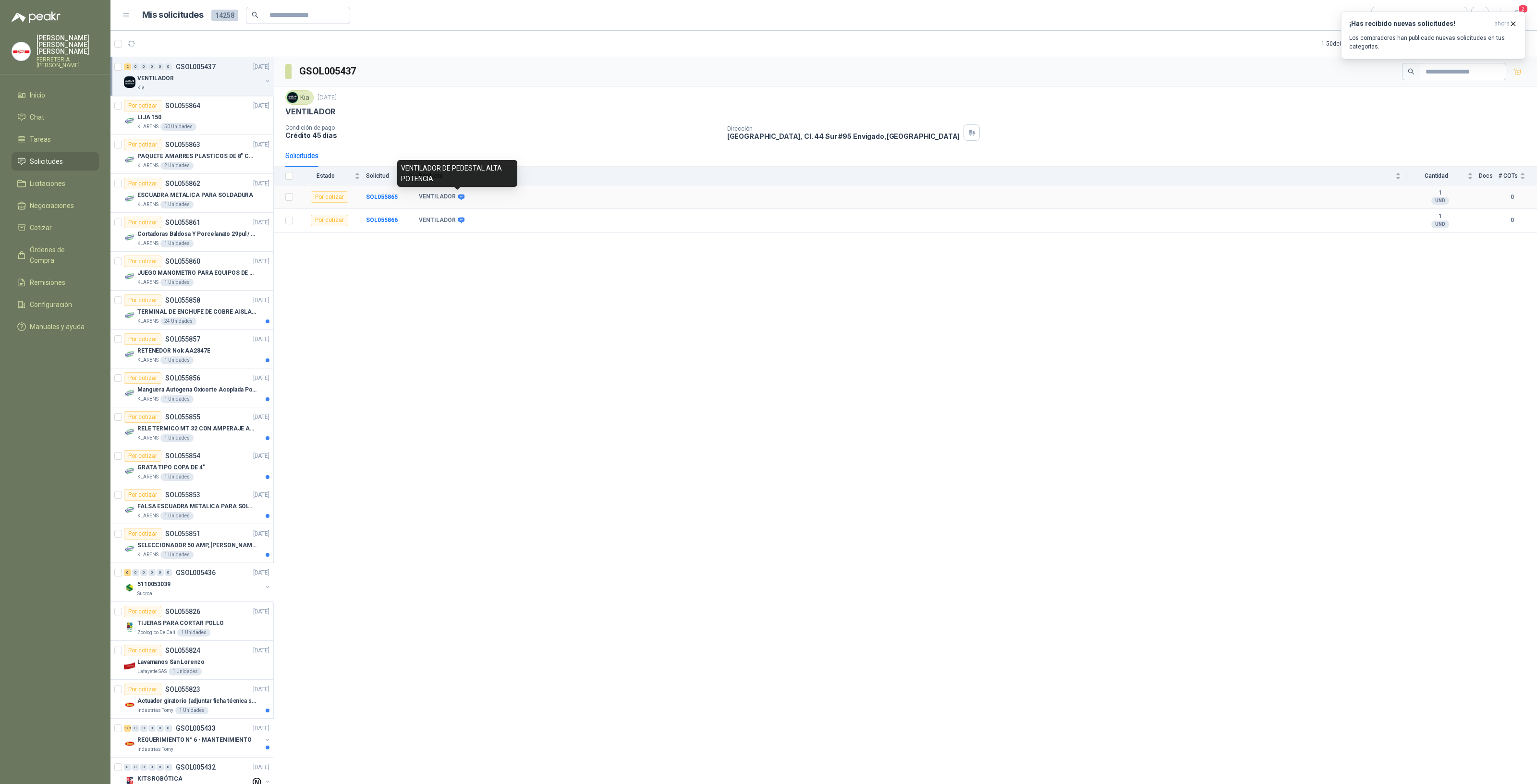
click at [459, 198] on icon at bounding box center [461, 197] width 7 height 7
click at [458, 195] on icon at bounding box center [461, 197] width 6 height 6
click at [459, 180] on div "VENTILADOR DE PEDESTAL ALTA POTENCIA" at bounding box center [457, 173] width 120 height 27
click at [369, 194] on b "SOL055865" at bounding box center [381, 196] width 32 height 7
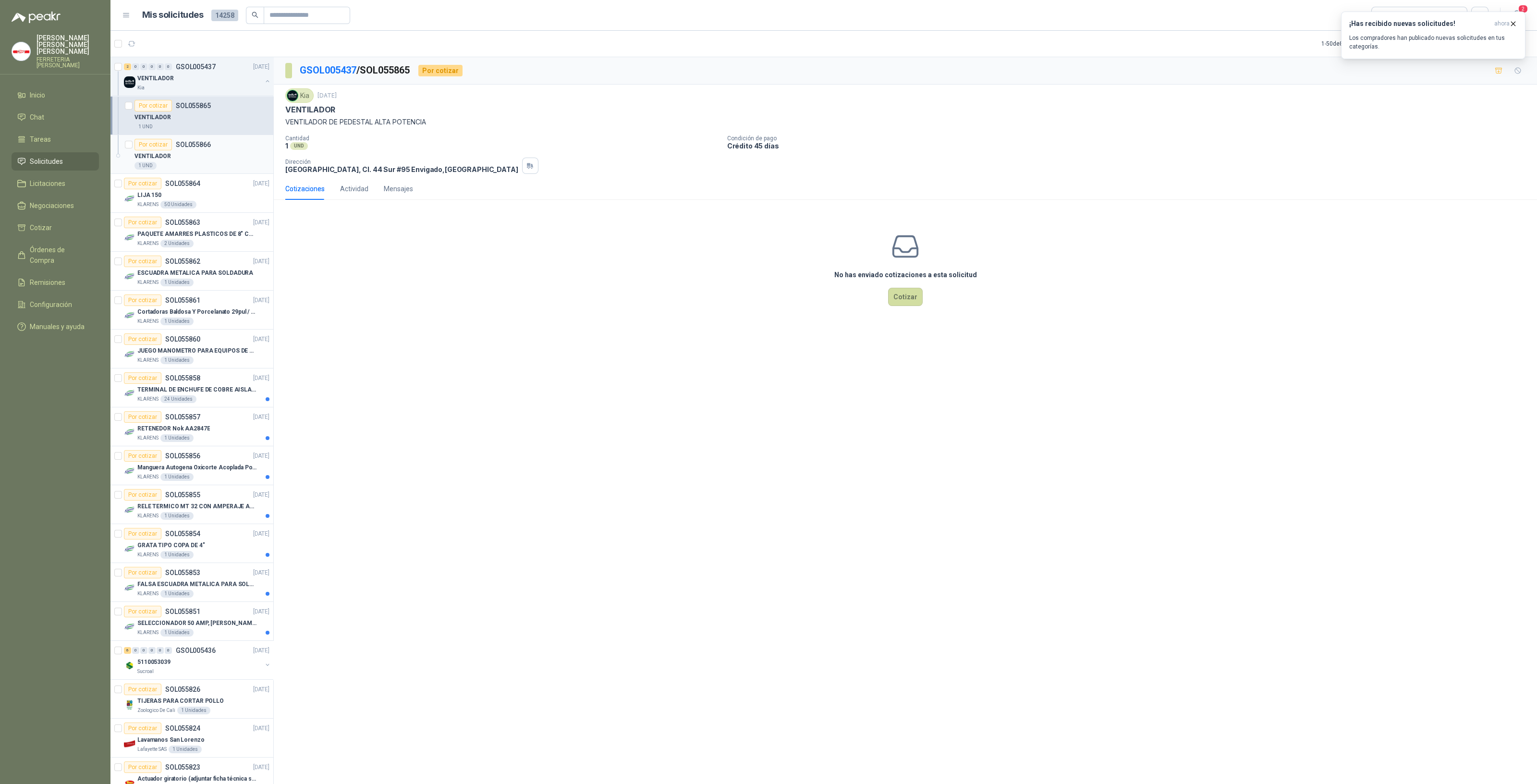
click at [166, 147] on div "Por cotizar" at bounding box center [153, 144] width 38 height 11
